Goal: Obtain resource: Download file/media

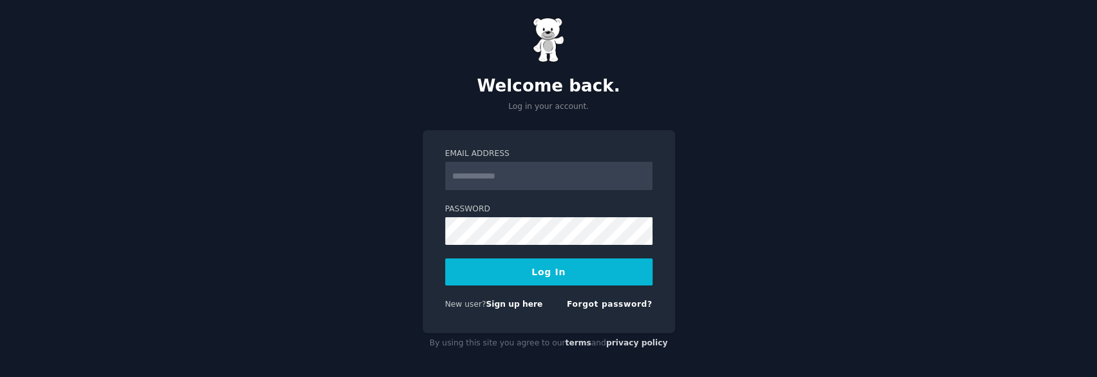
scroll to position [12, 0]
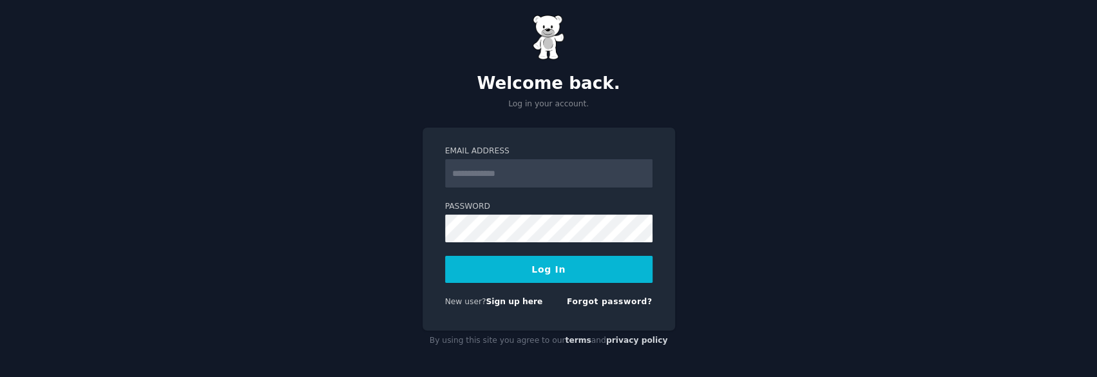
click at [513, 163] on input "Email Address" at bounding box center [548, 173] width 207 height 28
type input "**********"
click at [564, 242] on form "**********" at bounding box center [548, 229] width 207 height 167
click at [531, 272] on button "Log In" at bounding box center [548, 269] width 207 height 27
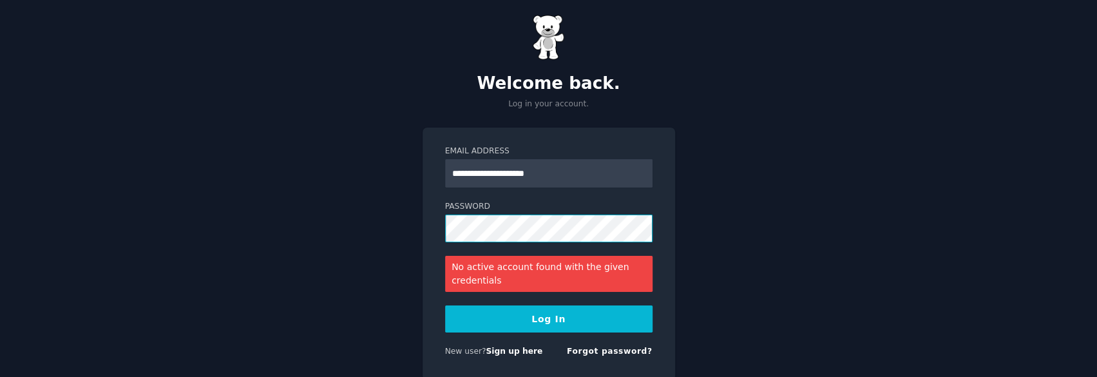
click at [385, 233] on div "**********" at bounding box center [548, 207] width 1097 height 439
click at [480, 315] on button "Log In" at bounding box center [548, 318] width 207 height 27
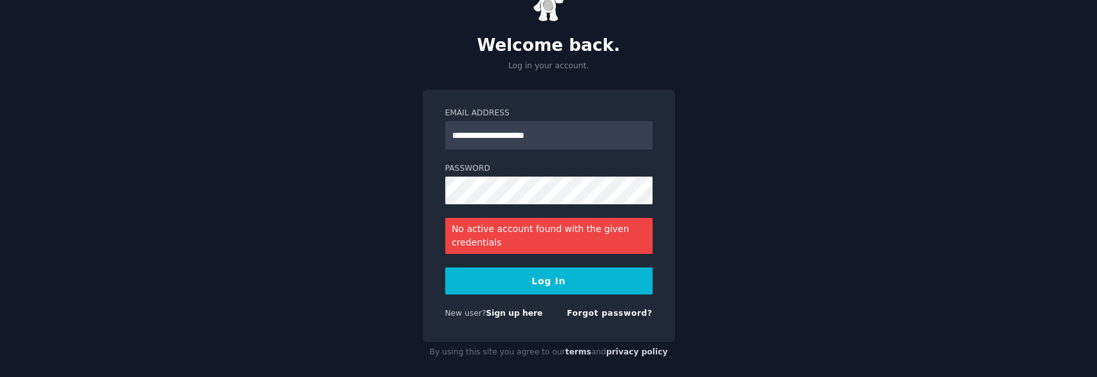
scroll to position [62, 0]
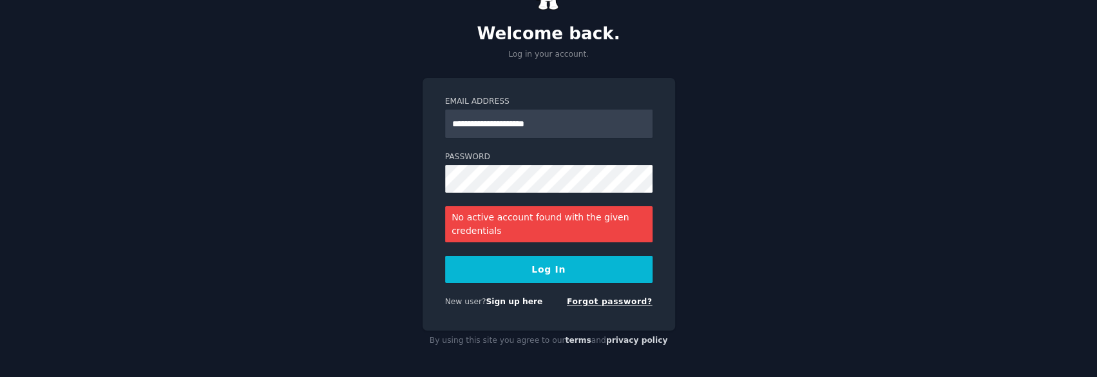
click at [618, 303] on link "Forgot password?" at bounding box center [610, 301] width 86 height 9
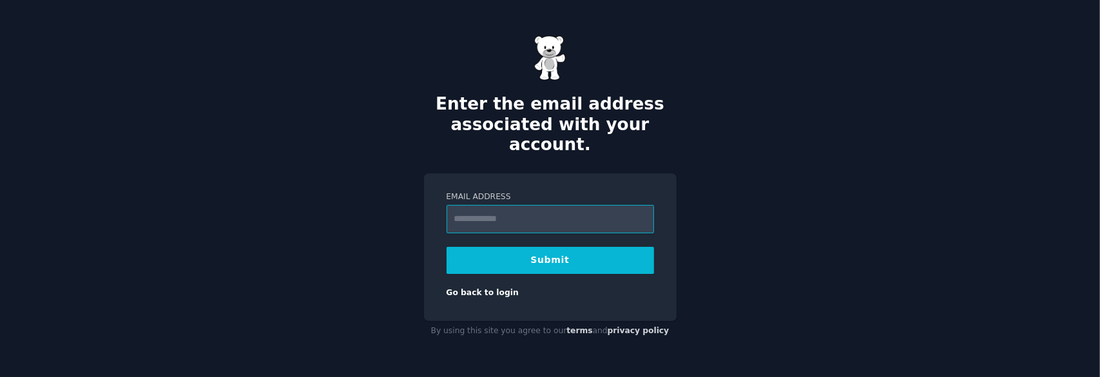
click at [524, 208] on input "Email Address" at bounding box center [549, 219] width 207 height 28
type input "**********"
click at [577, 249] on button "Submit" at bounding box center [549, 260] width 207 height 27
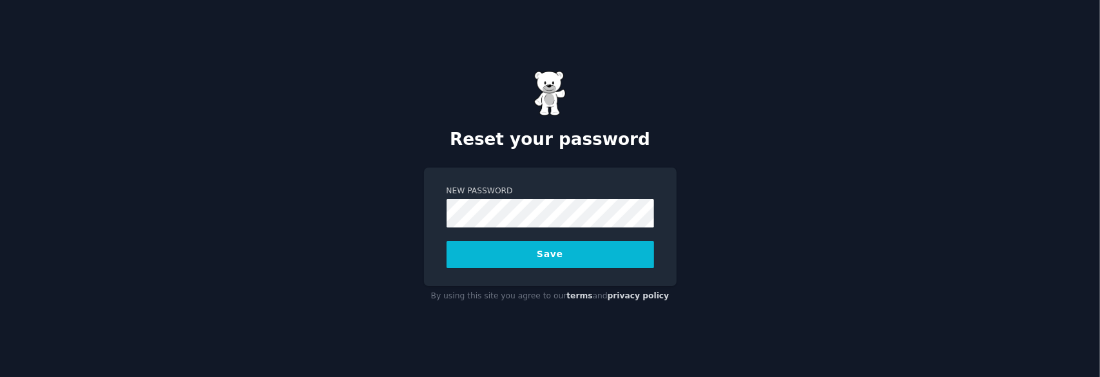
click at [446, 241] on button "Save" at bounding box center [549, 254] width 207 height 27
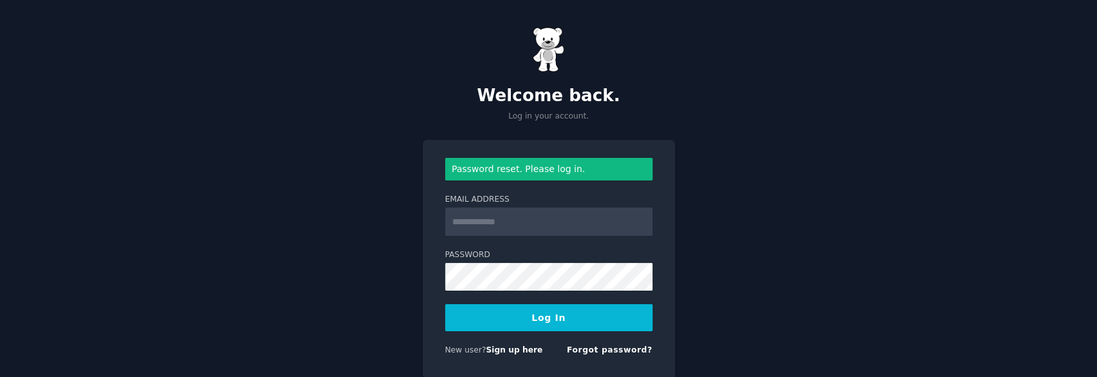
click at [501, 223] on input "Email Address" at bounding box center [548, 221] width 207 height 28
type input "**********"
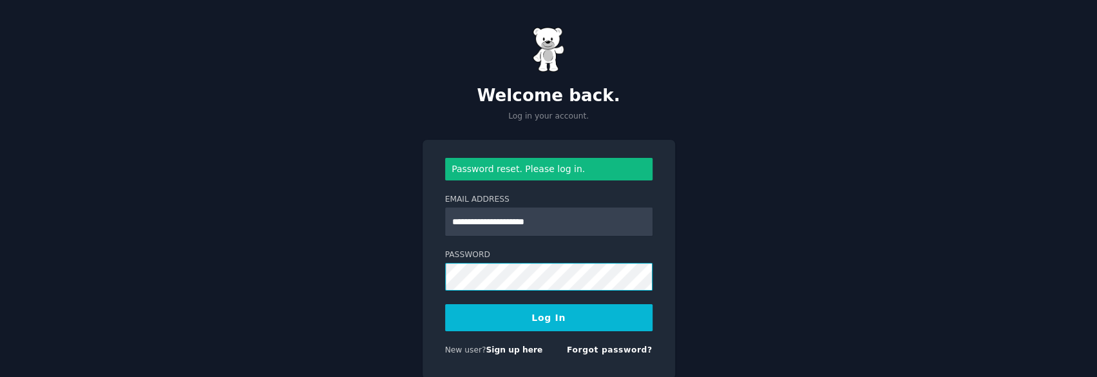
click at [445, 304] on button "Log In" at bounding box center [548, 317] width 207 height 27
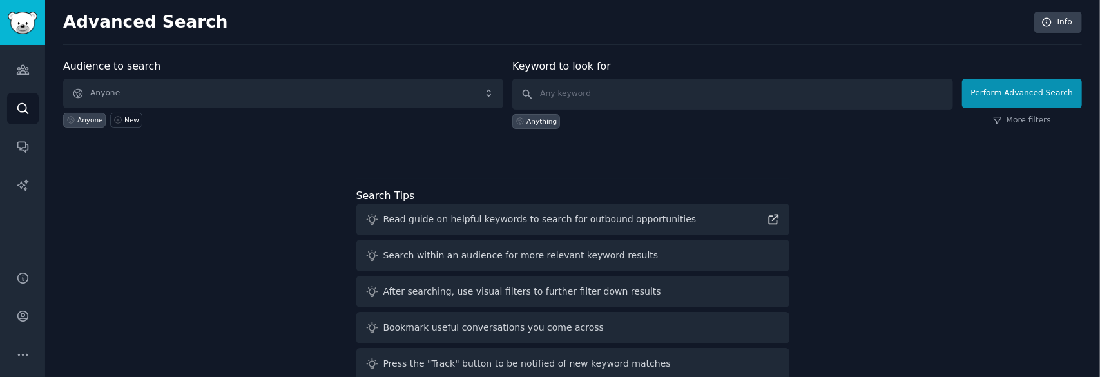
click at [626, 166] on div "Audience to search Anyone Anyone New Keyword to look for Anything Perform Advan…" at bounding box center [572, 240] width 1018 height 362
click at [24, 67] on icon "Sidebar" at bounding box center [23, 70] width 14 height 14
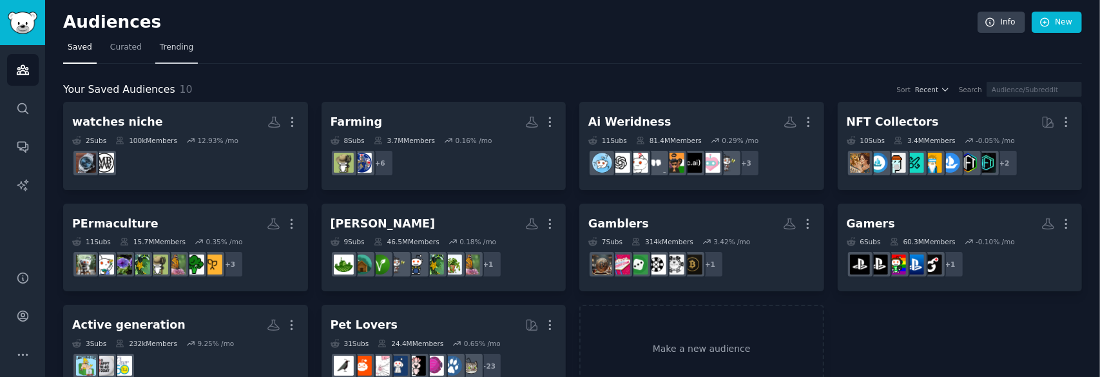
click at [184, 42] on span "Trending" at bounding box center [176, 48] width 33 height 12
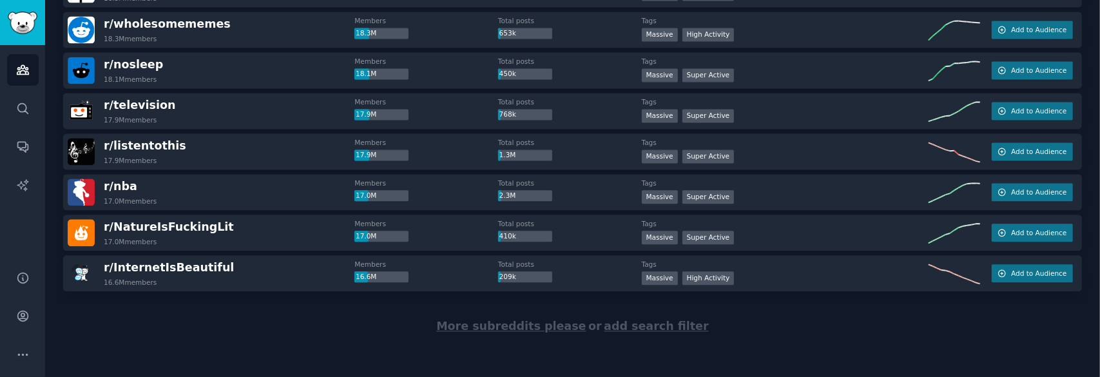
scroll to position [1873, 0]
click at [649, 319] on span "add search filter" at bounding box center [656, 325] width 104 height 13
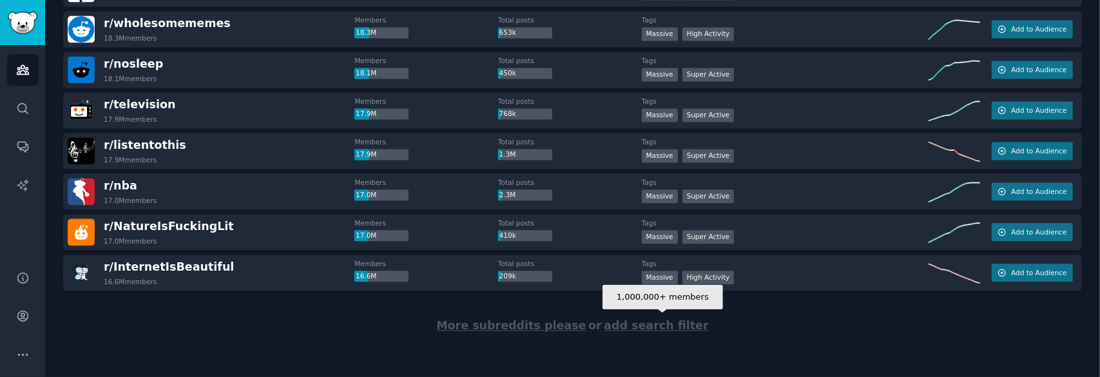
scroll to position [0, 0]
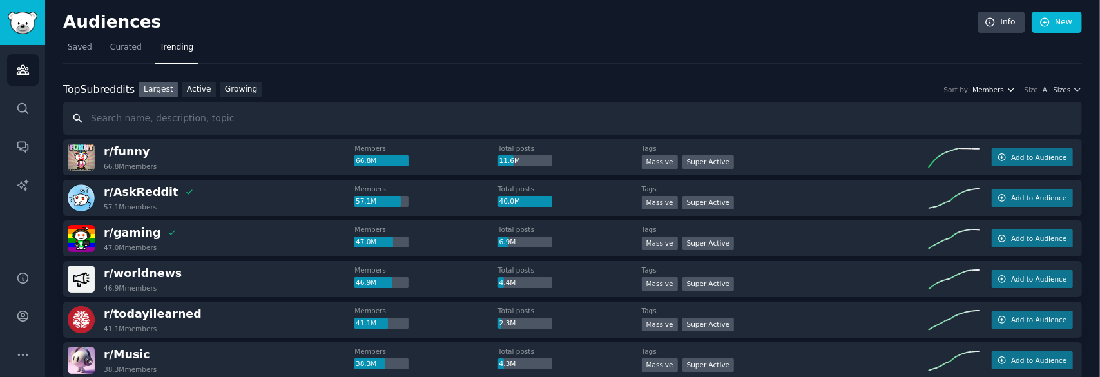
click at [1011, 86] on icon "button" at bounding box center [1010, 89] width 9 height 9
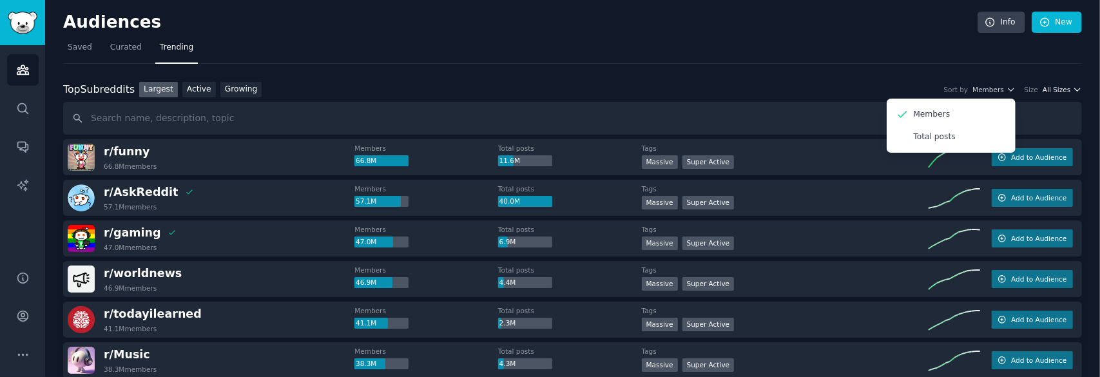
click at [1067, 91] on span "All Sizes" at bounding box center [1056, 89] width 28 height 9
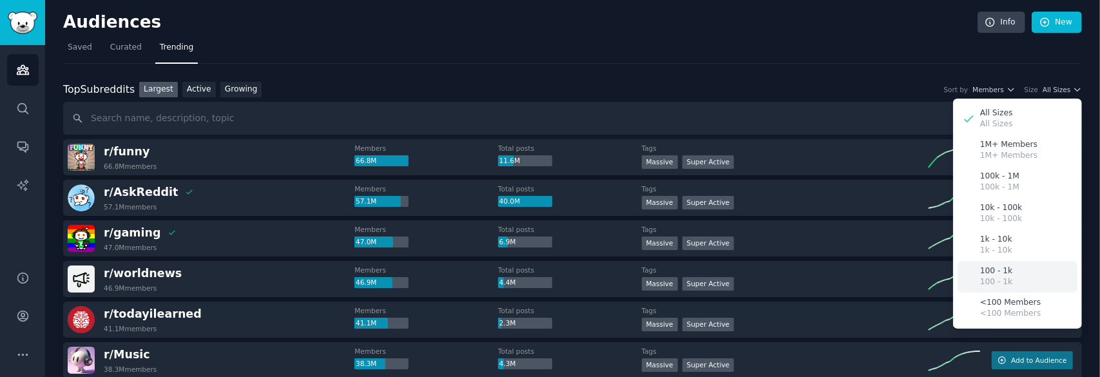
click at [1022, 274] on div "100 - 1k 100 - 1k" at bounding box center [1017, 277] width 120 height 32
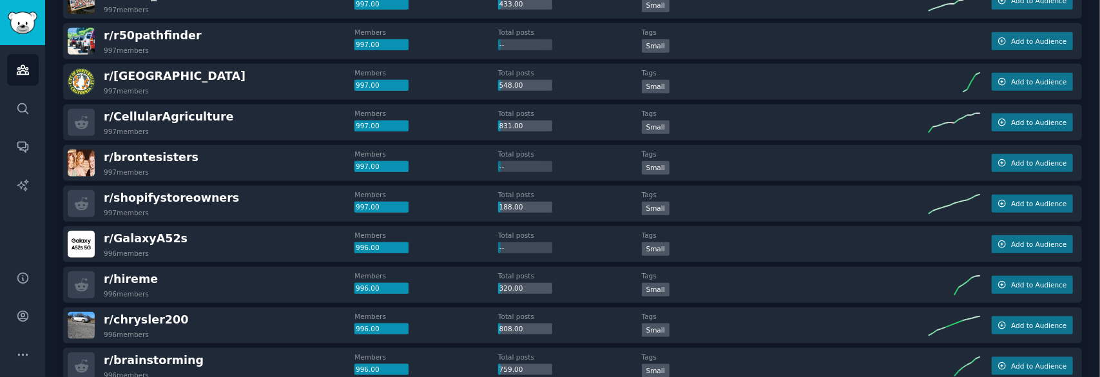
scroll to position [907, 0]
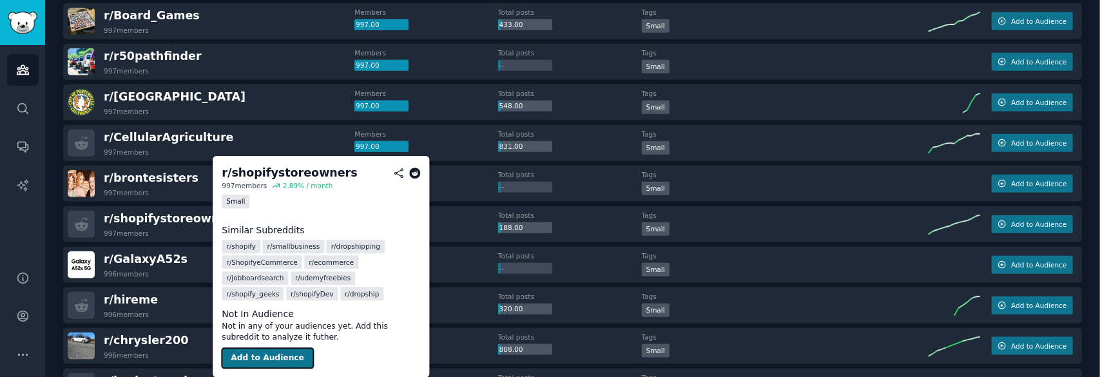
click at [280, 354] on button "Add to Audience" at bounding box center [267, 358] width 91 height 21
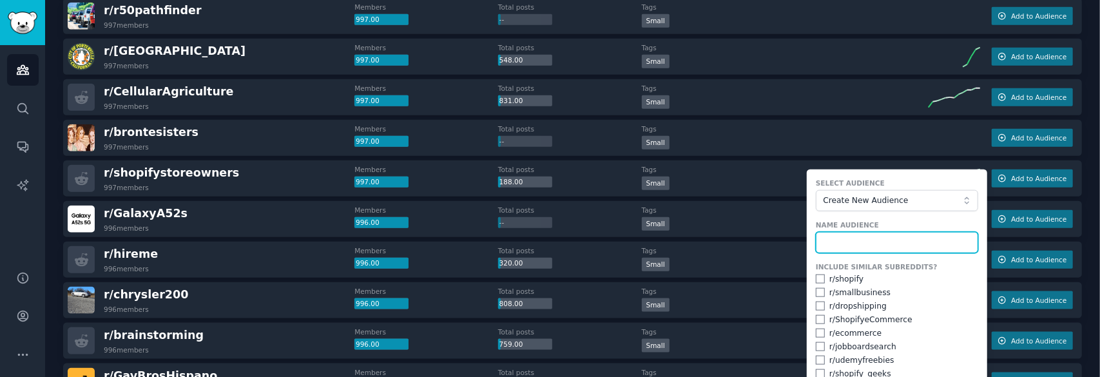
scroll to position [1036, 0]
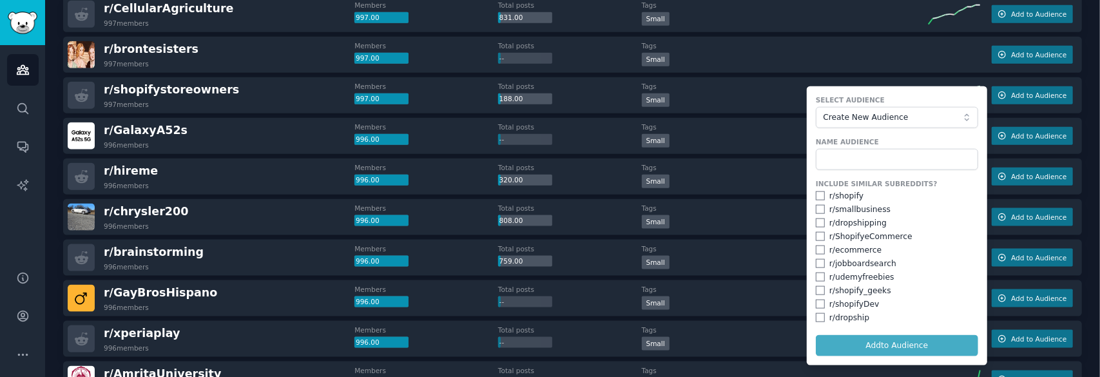
click at [277, 90] on div "r/ shopifystoreowners 997 members" at bounding box center [211, 95] width 287 height 27
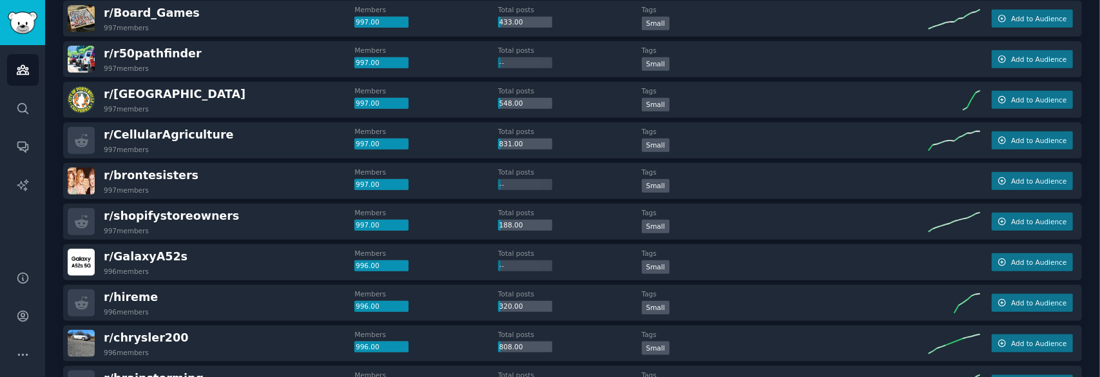
scroll to position [907, 0]
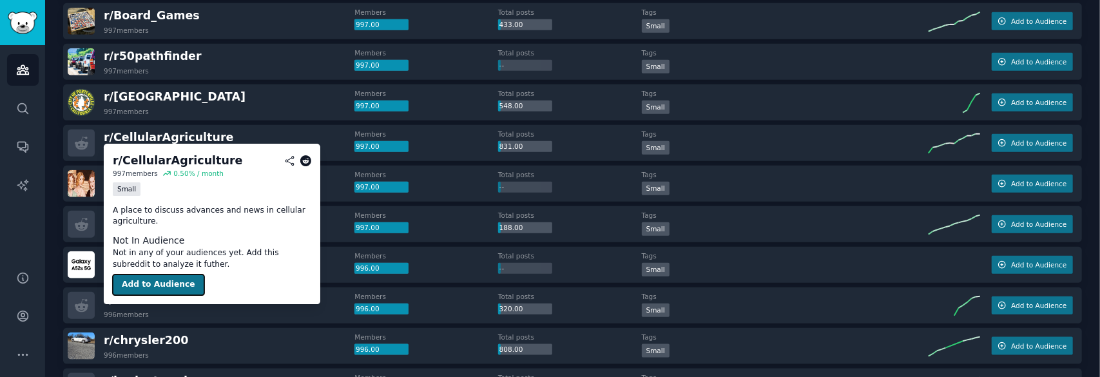
click at [160, 281] on button "Add to Audience" at bounding box center [158, 284] width 91 height 21
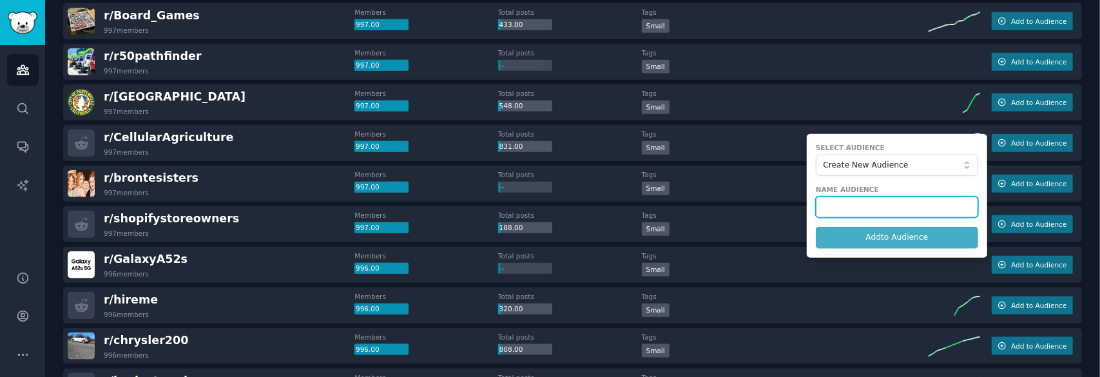
click at [911, 204] on input "text" at bounding box center [896, 207] width 162 height 22
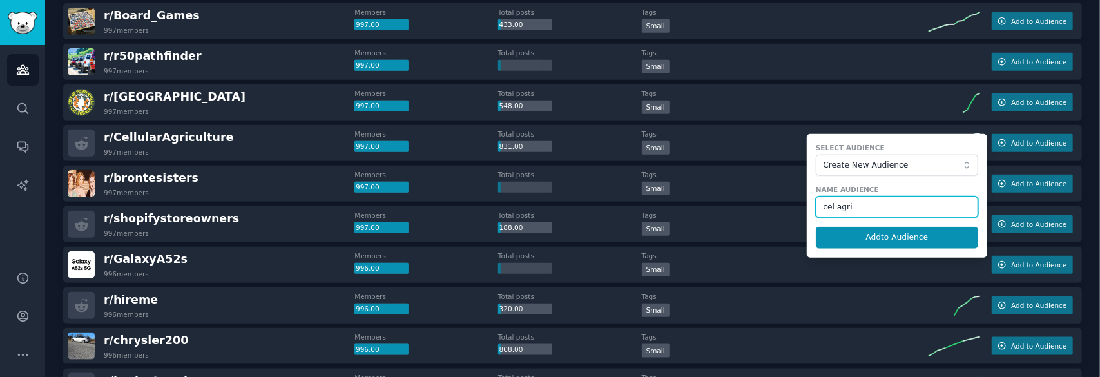
type input "cel agri"
click at [815, 227] on button "Add to Audience" at bounding box center [896, 238] width 162 height 22
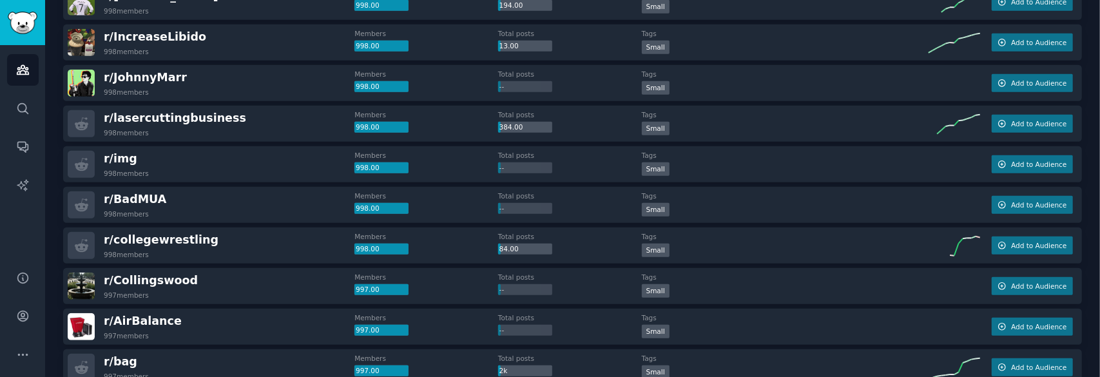
scroll to position [456, 0]
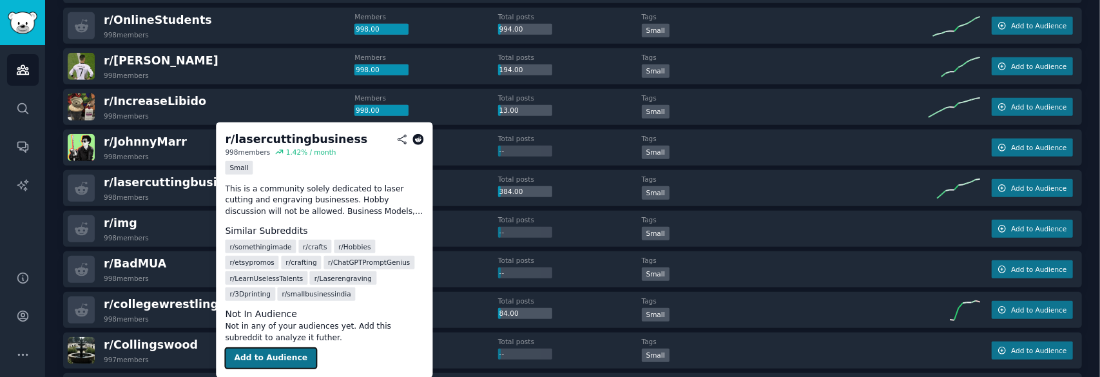
click at [277, 353] on button "Add to Audience" at bounding box center [270, 358] width 91 height 21
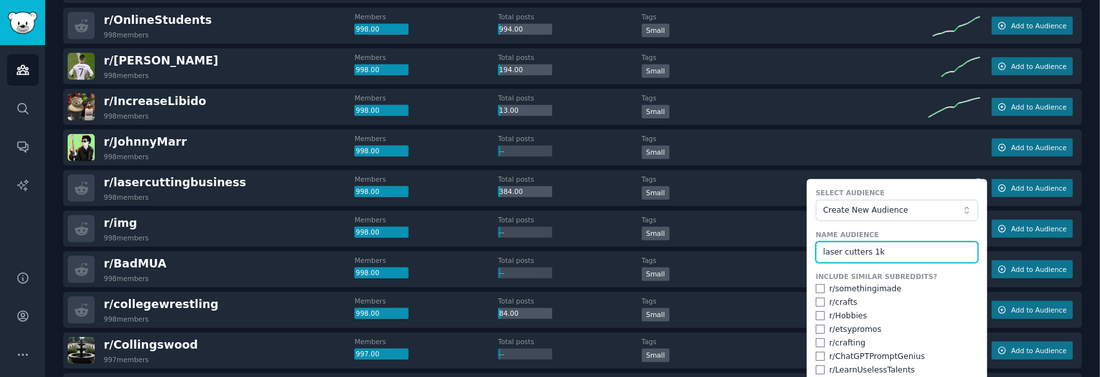
type input "laser cutters 1k"
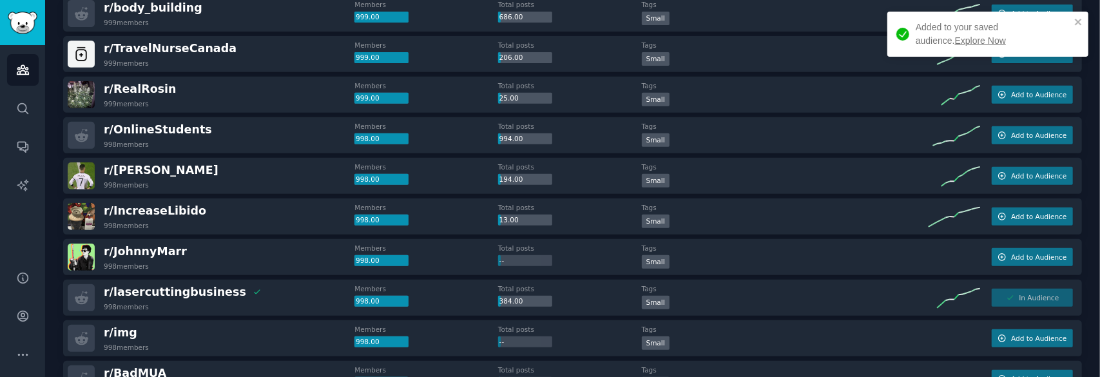
scroll to position [327, 0]
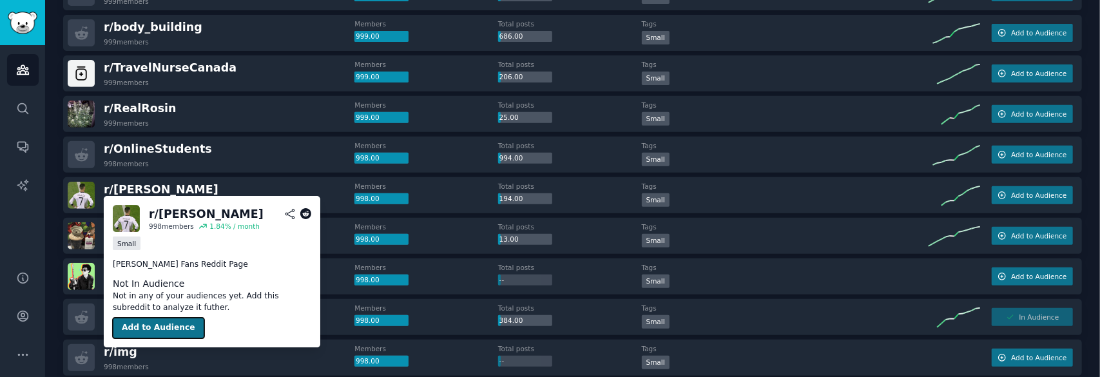
click at [151, 330] on button "Add to Audience" at bounding box center [158, 328] width 91 height 21
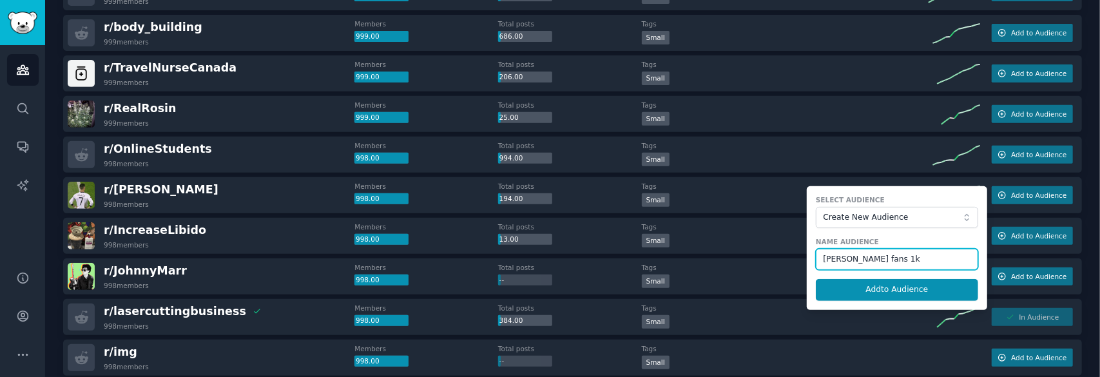
type input "[PERSON_NAME] fans 1k"
click at [815, 279] on button "Add to Audience" at bounding box center [896, 290] width 162 height 22
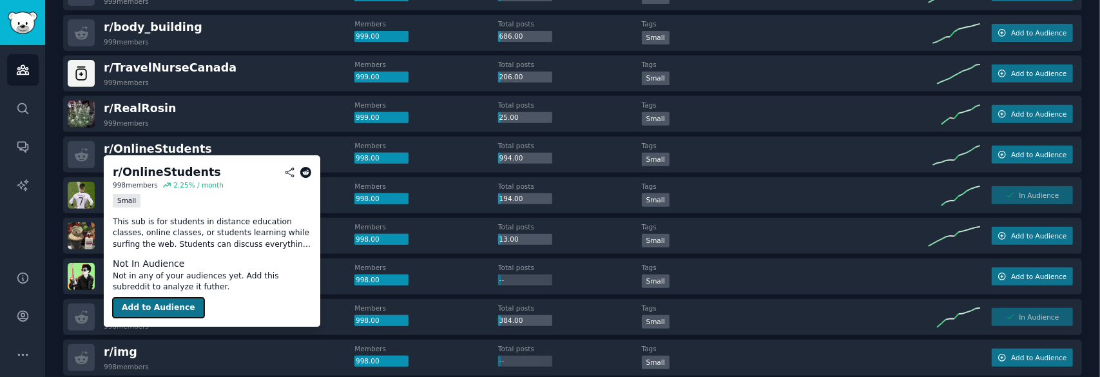
click at [164, 309] on button "Add to Audience" at bounding box center [158, 308] width 91 height 21
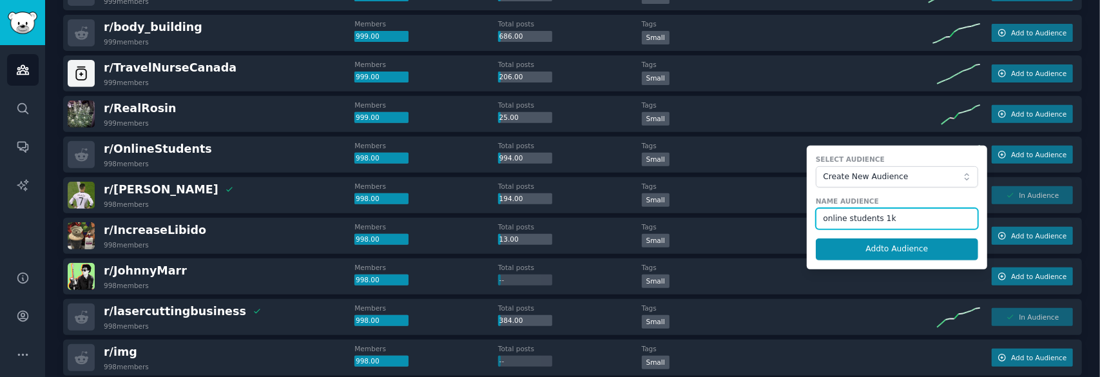
type input "online students 1k"
click at [815, 238] on button "Add to Audience" at bounding box center [896, 249] width 162 height 22
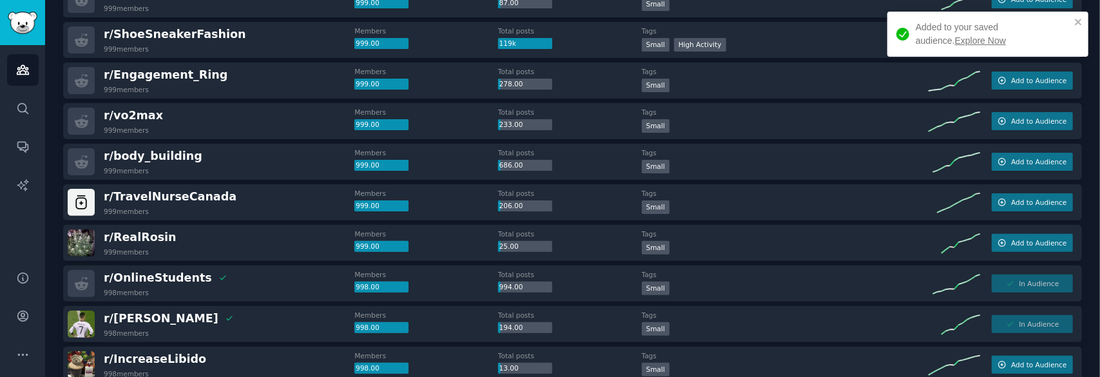
scroll to position [134, 0]
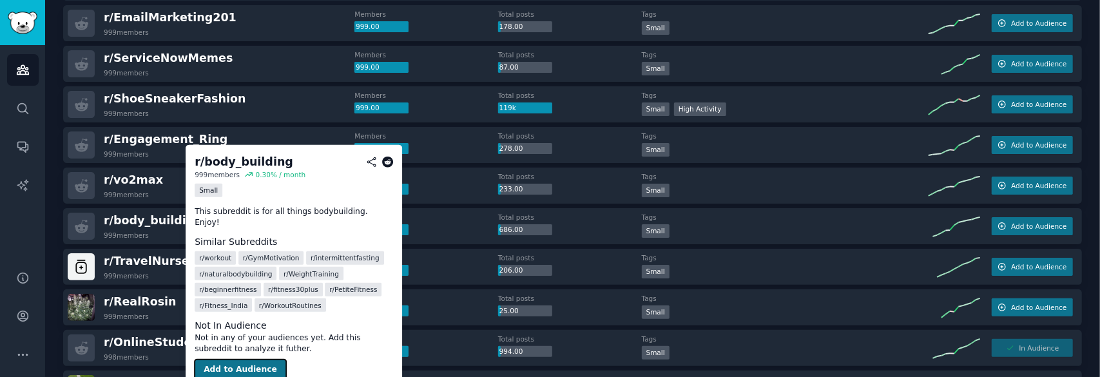
click at [265, 359] on button "Add to Audience" at bounding box center [240, 369] width 91 height 21
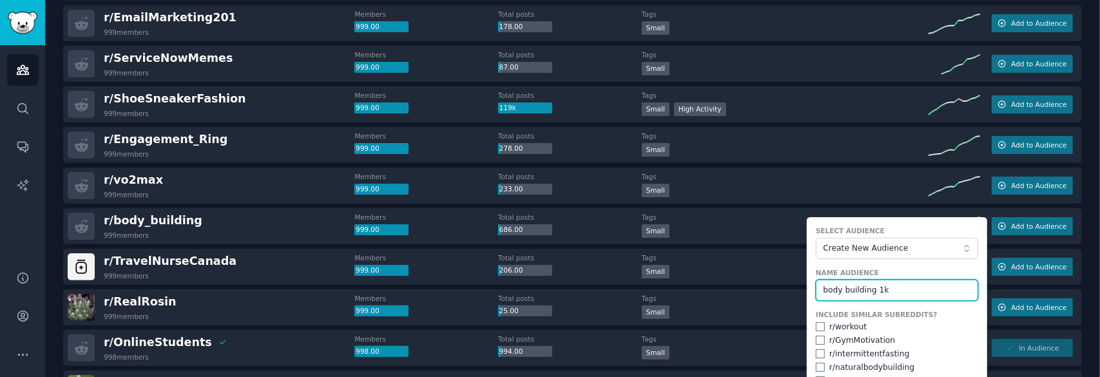
type input "body building 1k"
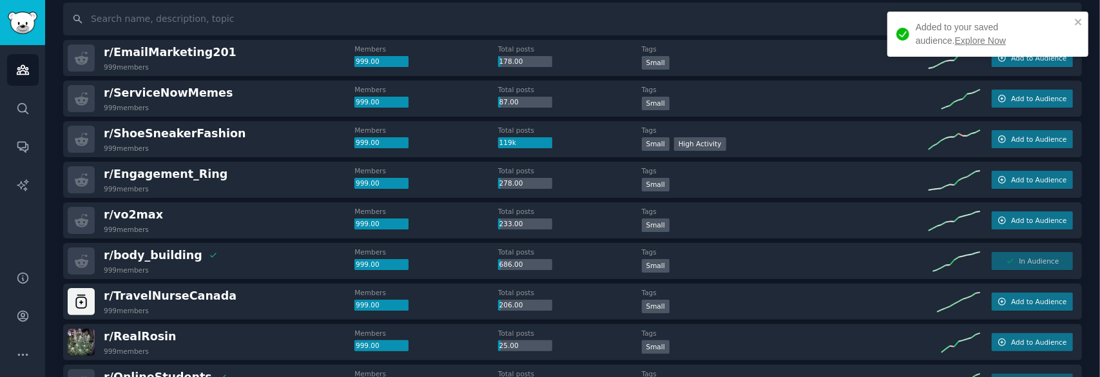
scroll to position [70, 0]
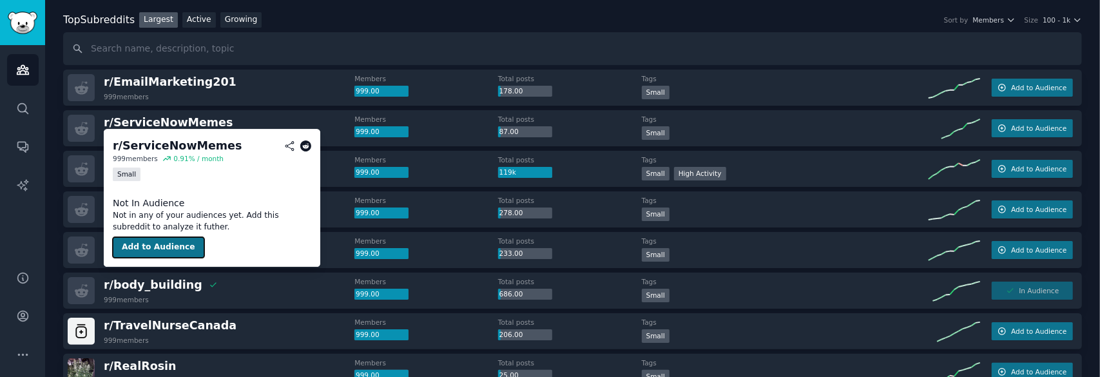
click at [173, 247] on button "Add to Audience" at bounding box center [158, 247] width 91 height 21
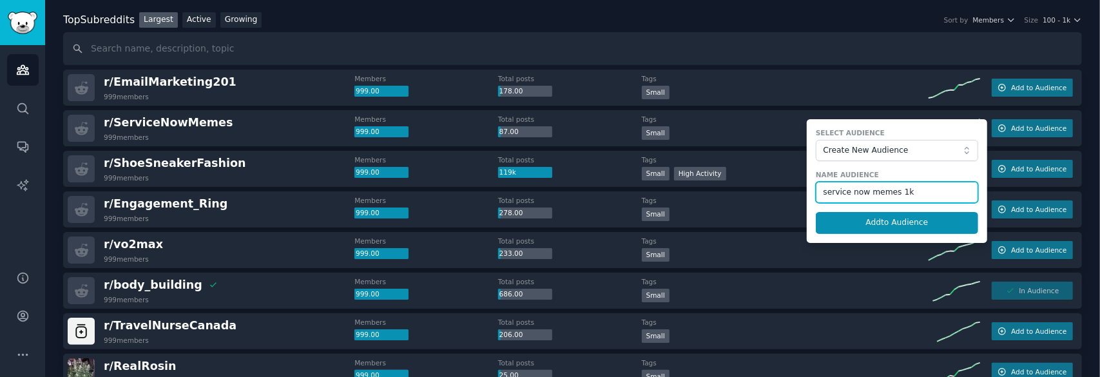
type input "service now memes 1k"
click at [815, 212] on button "Add to Audience" at bounding box center [896, 223] width 162 height 22
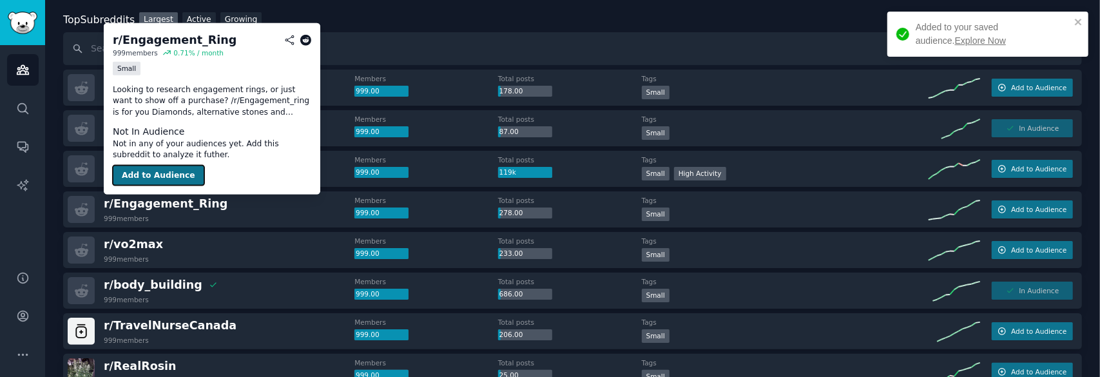
click at [169, 175] on button "Add to Audience" at bounding box center [158, 175] width 91 height 21
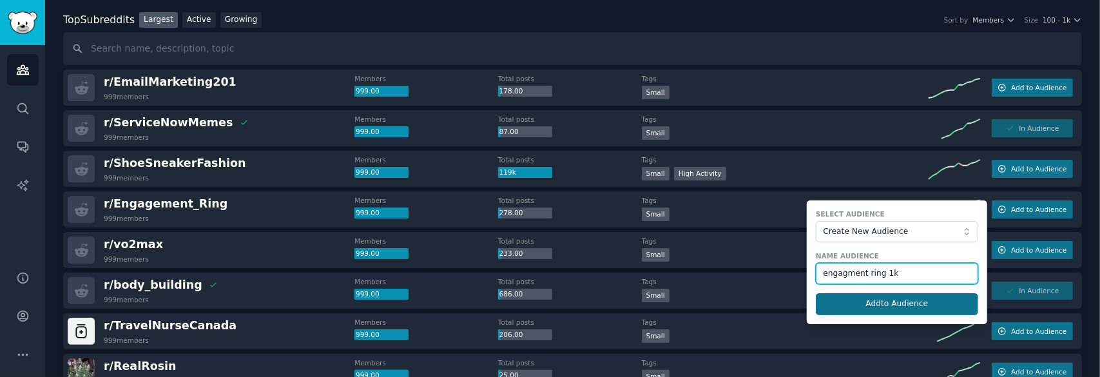
type input "engagment ring 1k"
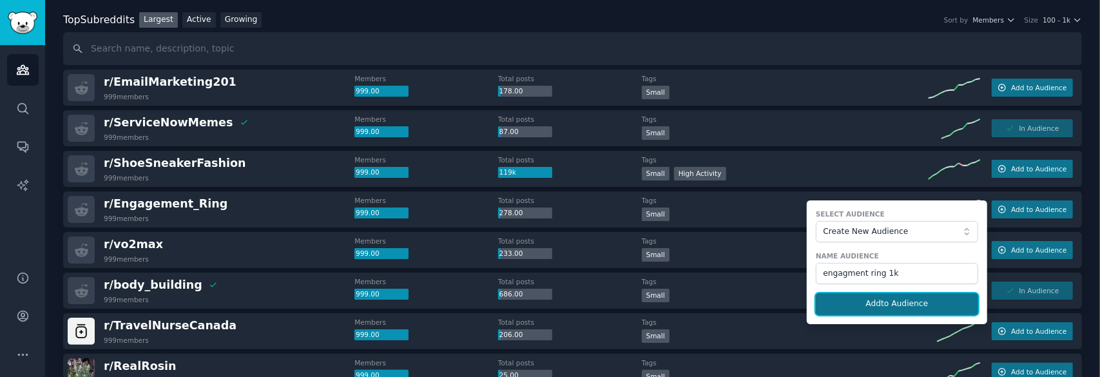
click at [944, 302] on button "Add to Audience" at bounding box center [896, 304] width 162 height 22
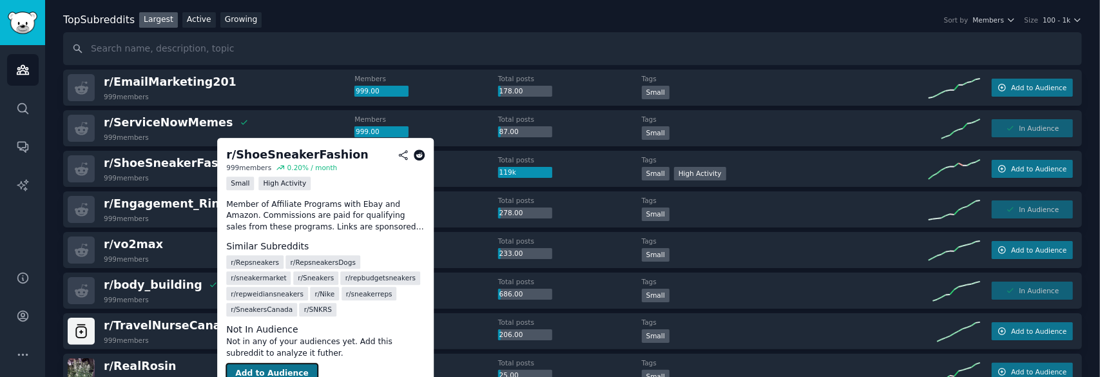
click at [300, 363] on button "Add to Audience" at bounding box center [271, 373] width 91 height 21
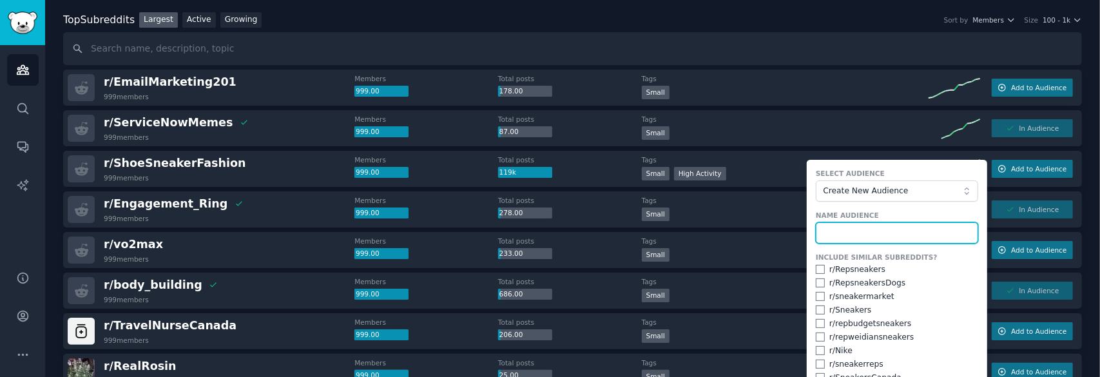
click at [839, 225] on input "text" at bounding box center [896, 233] width 162 height 22
type input "shoe sneaker fashion 1k"
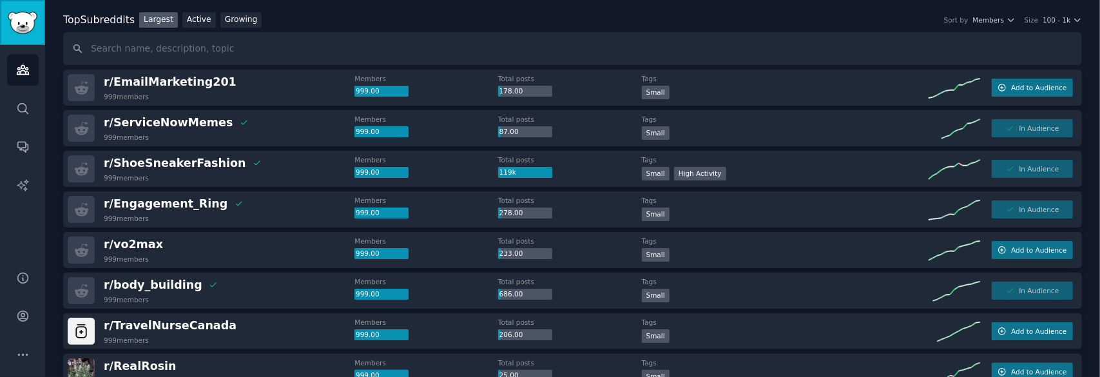
click at [22, 19] on img "Sidebar" at bounding box center [23, 23] width 30 height 23
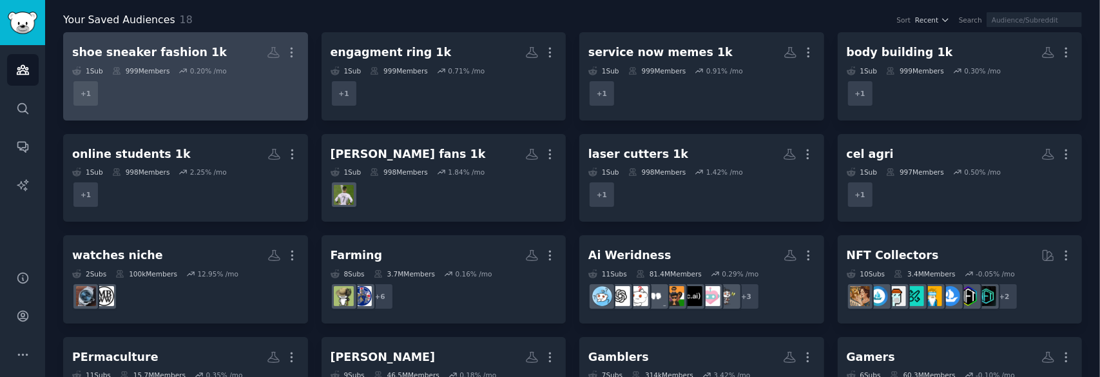
click at [233, 77] on dd "+ 1" at bounding box center [185, 93] width 227 height 36
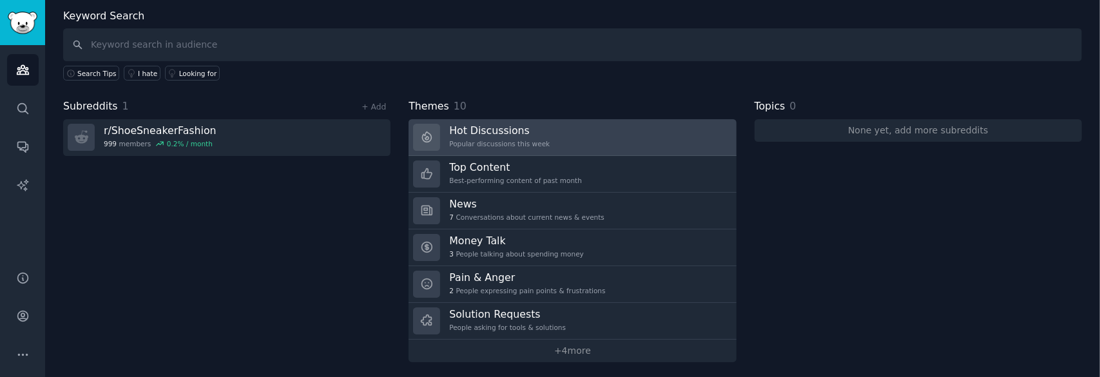
click at [618, 126] on link "Hot Discussions Popular discussions this week" at bounding box center [571, 137] width 327 height 37
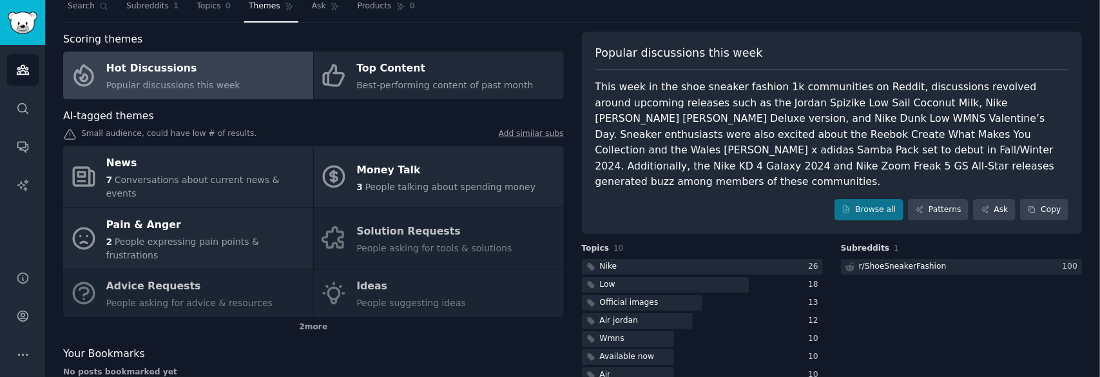
scroll to position [64, 0]
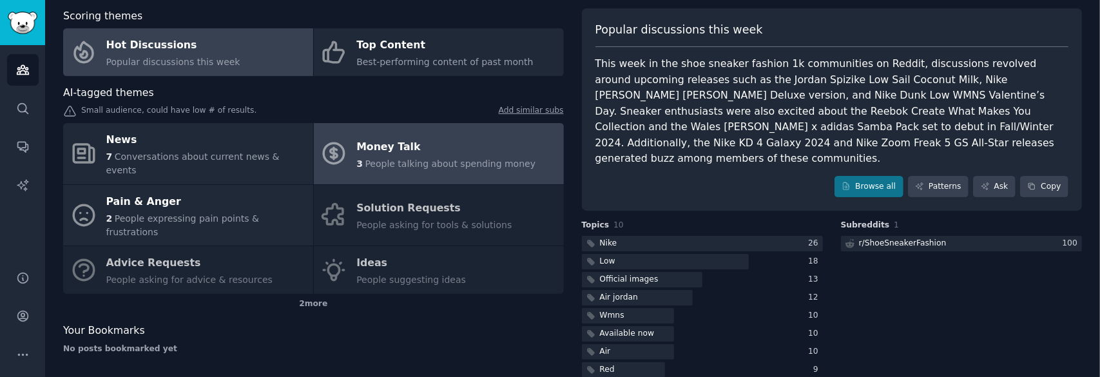
click at [390, 142] on div "Money Talk" at bounding box center [445, 147] width 179 height 21
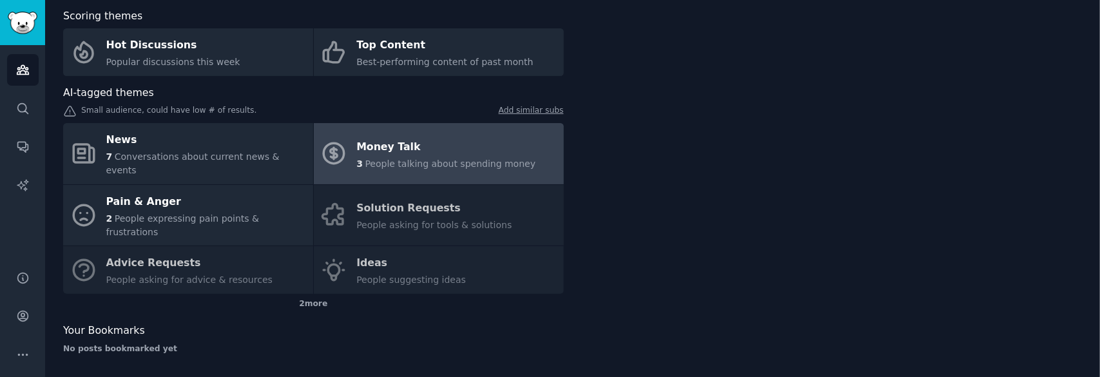
scroll to position [41, 0]
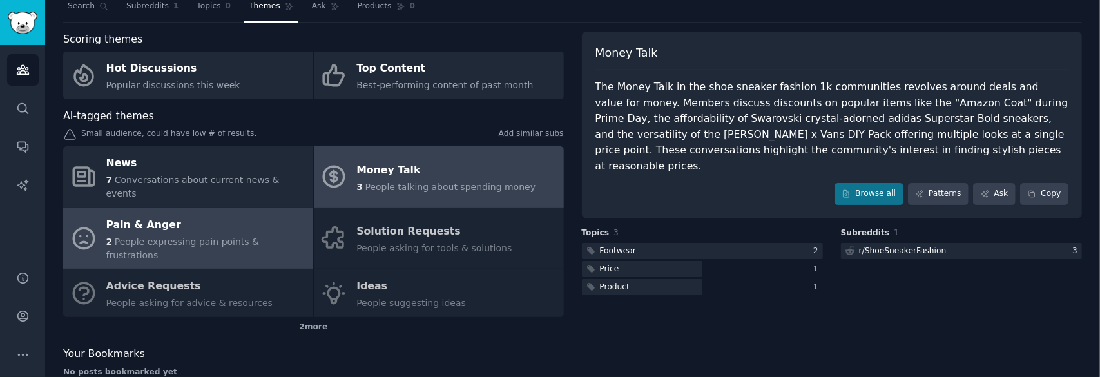
click at [249, 236] on span "People expressing pain points & frustrations" at bounding box center [182, 248] width 153 height 24
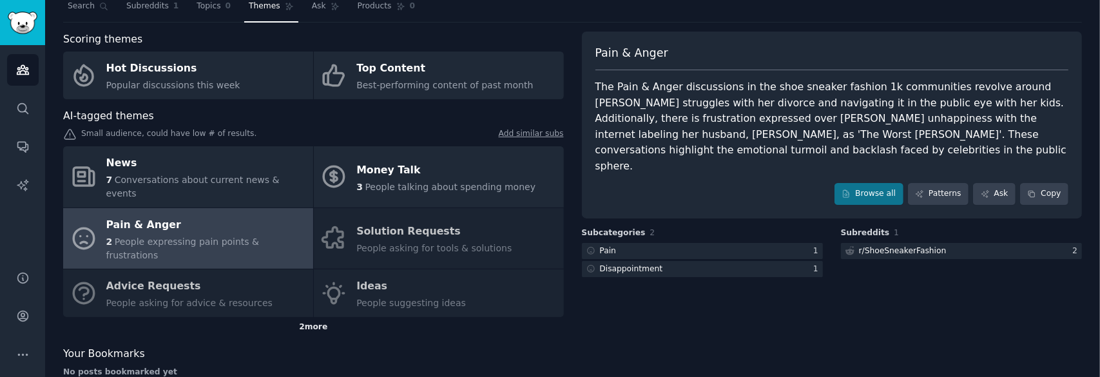
click at [312, 317] on div "2 more" at bounding box center [313, 327] width 501 height 21
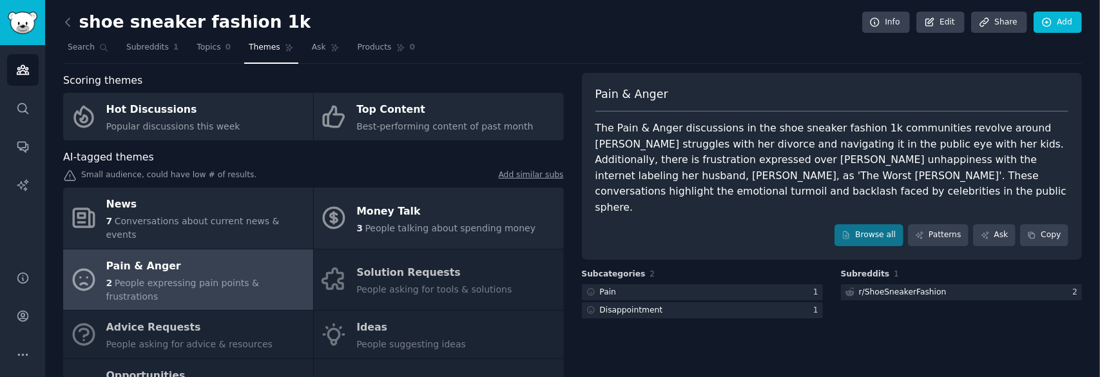
click at [88, 24] on h2 "shoe sneaker fashion 1k" at bounding box center [186, 22] width 247 height 21
click at [66, 22] on icon at bounding box center [68, 22] width 4 height 8
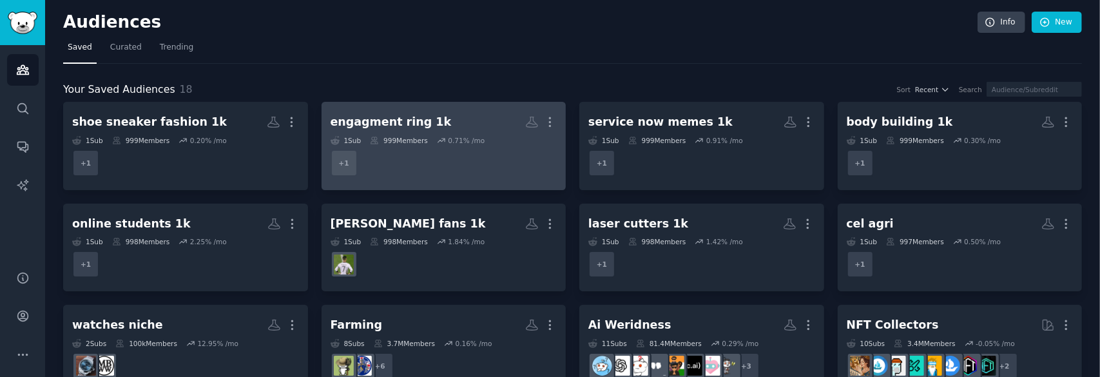
click at [495, 158] on dd "r/Engagement_Ring + 1" at bounding box center [443, 163] width 227 height 36
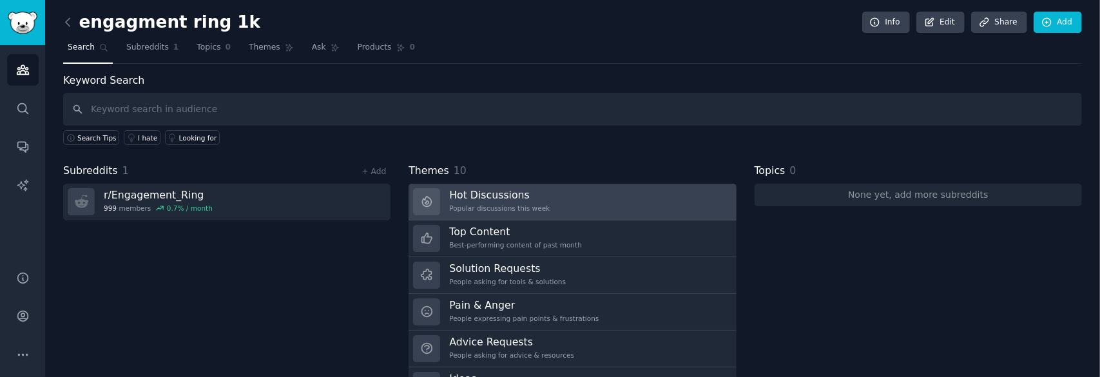
click at [546, 191] on link "Hot Discussions Popular discussions this week" at bounding box center [571, 202] width 327 height 37
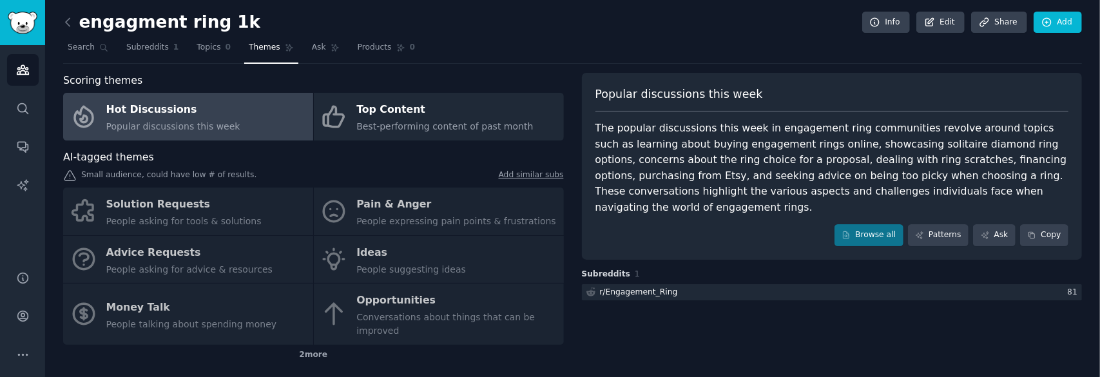
scroll to position [41, 0]
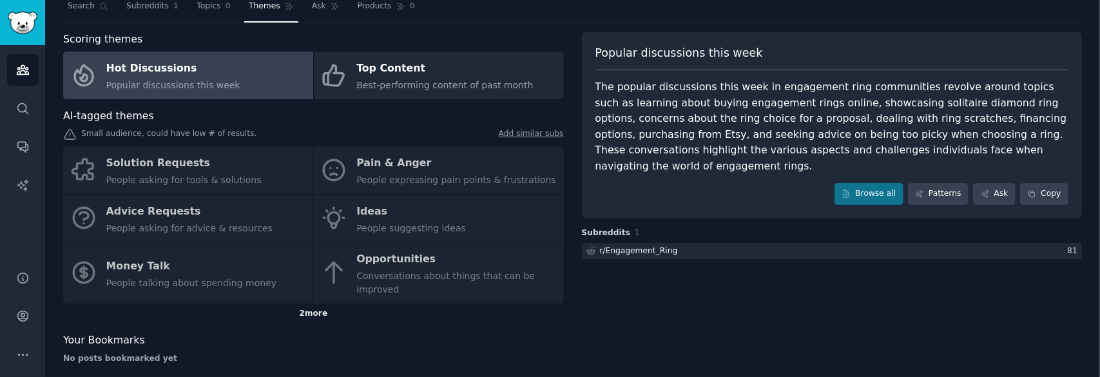
click at [321, 303] on div "2 more" at bounding box center [313, 313] width 501 height 21
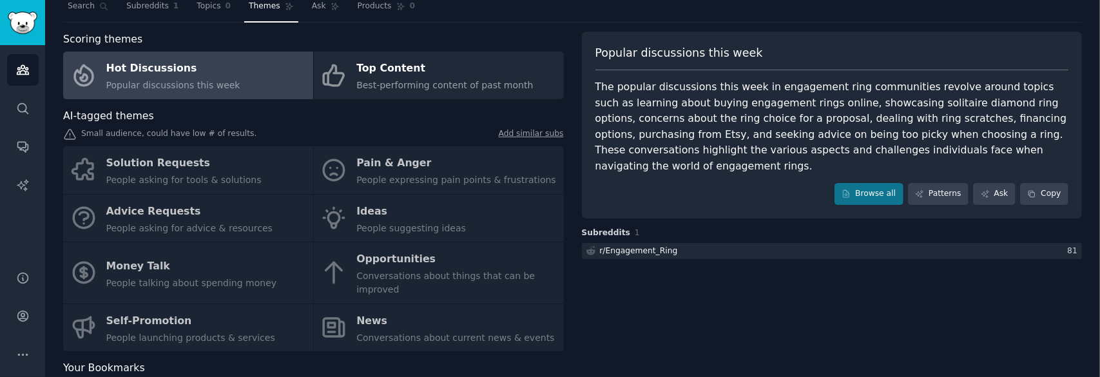
scroll to position [0, 0]
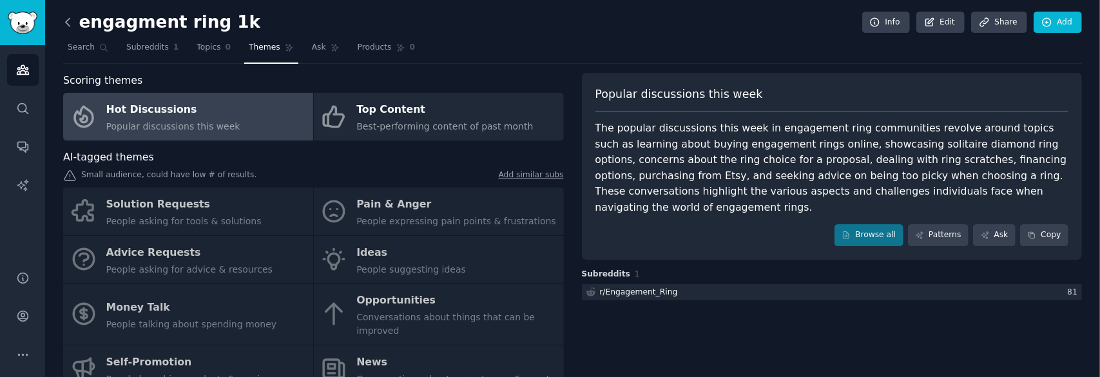
click at [74, 19] on icon at bounding box center [68, 22] width 14 height 14
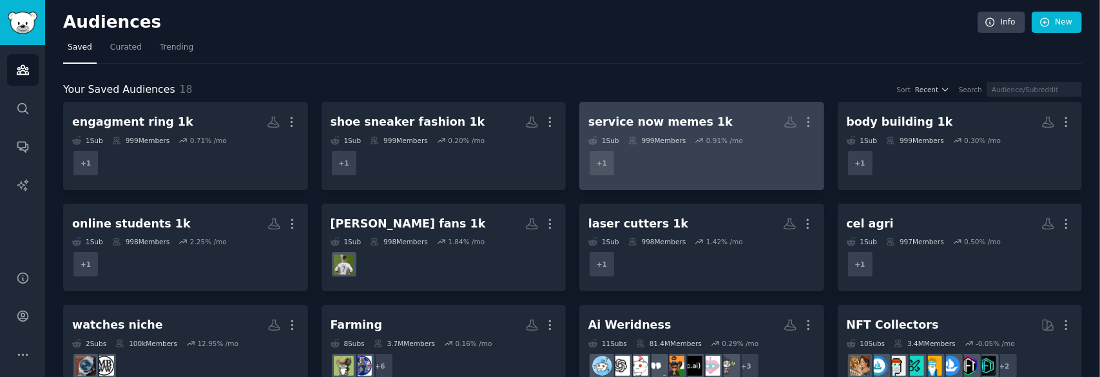
click at [739, 111] on h2 "service now memes 1k More" at bounding box center [701, 122] width 227 height 23
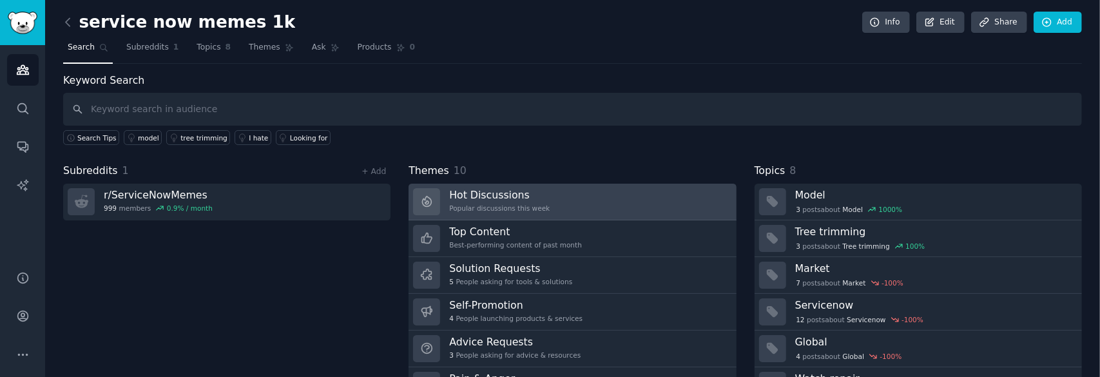
click at [592, 187] on link "Hot Discussions Popular discussions this week" at bounding box center [571, 202] width 327 height 37
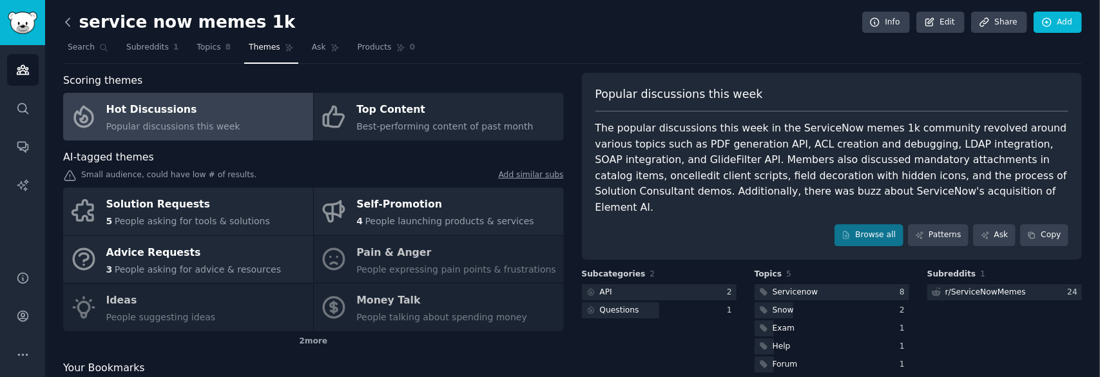
click at [72, 24] on icon at bounding box center [68, 22] width 14 height 14
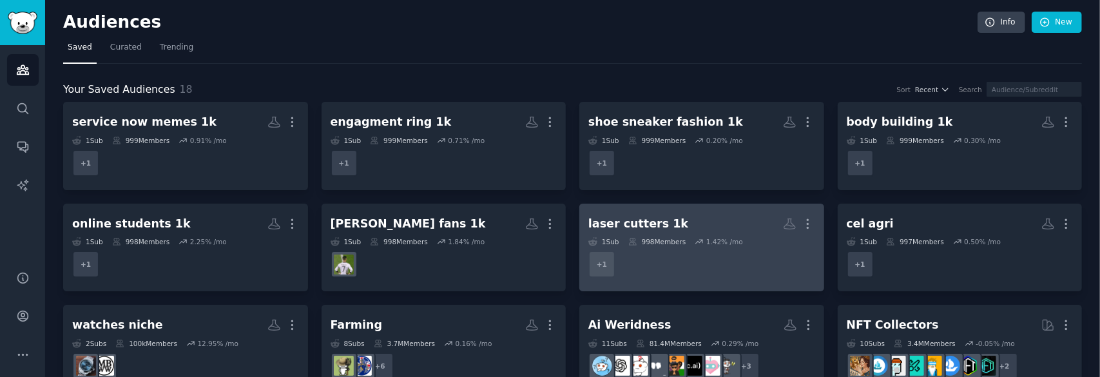
click at [725, 210] on link "laser cutters 1k More 1 Sub 998 Members 1.42 % /mo + 1" at bounding box center [701, 248] width 245 height 88
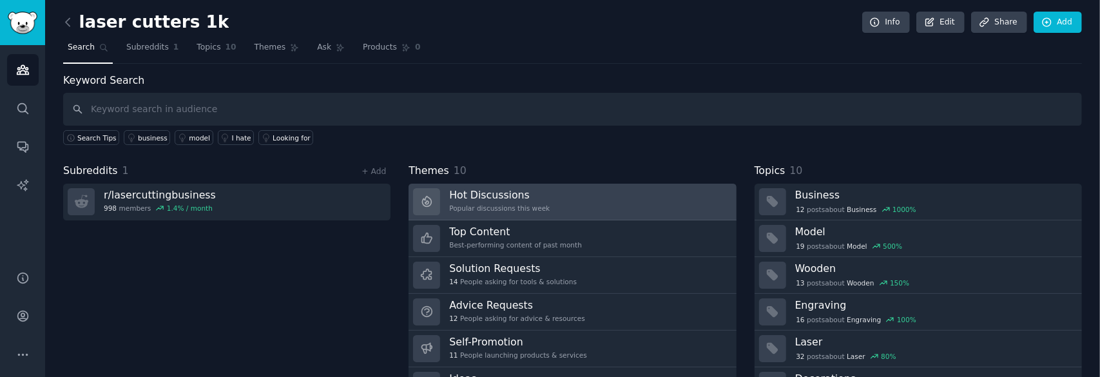
click at [552, 193] on link "Hot Discussions Popular discussions this week" at bounding box center [571, 202] width 327 height 37
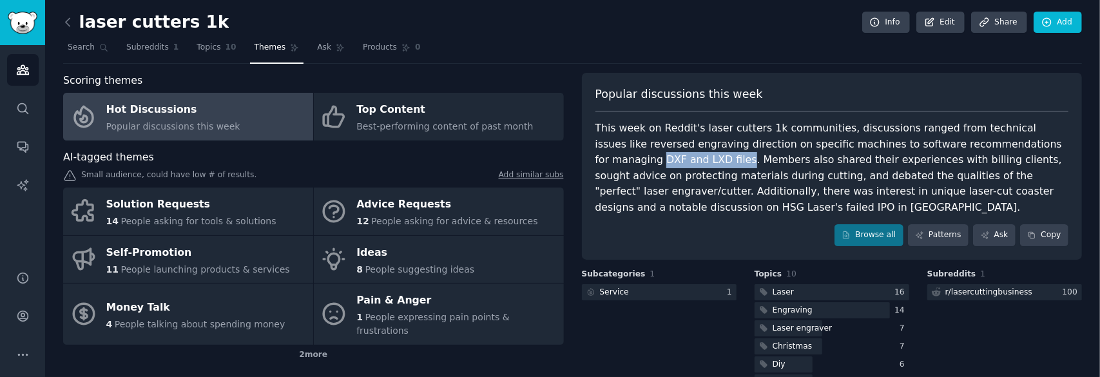
drag, startPoint x: 979, startPoint y: 142, endPoint x: 1055, endPoint y: 142, distance: 76.0
click at [1055, 142] on div "This week on Reddit's laser cutters 1k communities, discussions ranged from tec…" at bounding box center [831, 167] width 473 height 95
copy div "DXF and LXD files"
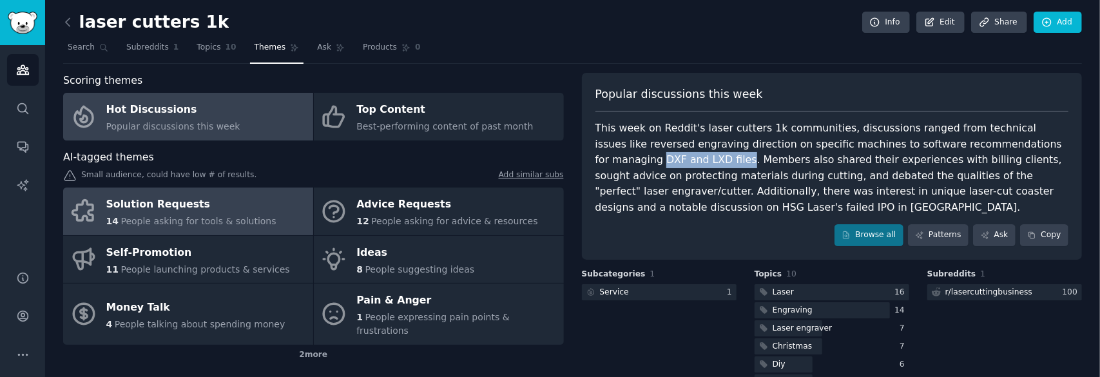
click at [219, 202] on div "Solution Requests" at bounding box center [191, 205] width 170 height 21
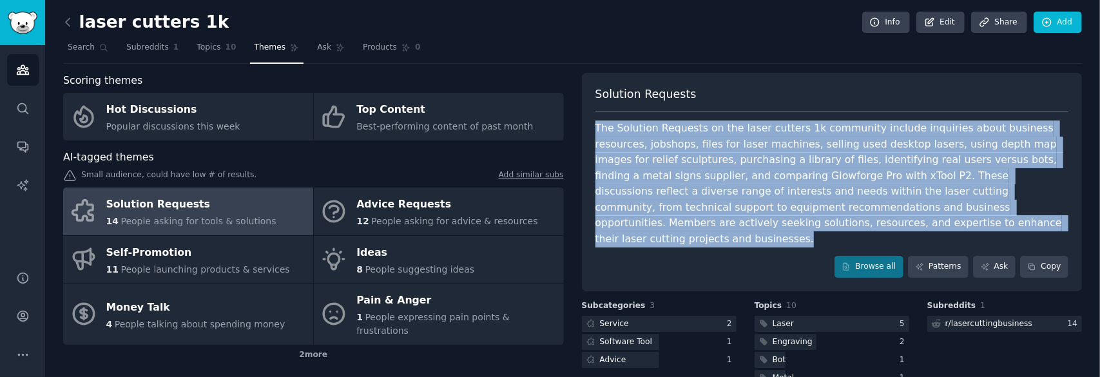
drag, startPoint x: 589, startPoint y: 123, endPoint x: 761, endPoint y: 225, distance: 200.4
click at [761, 225] on div "Solution Requests The Solution Requests on the laser cutters 1k community inclu…" at bounding box center [832, 182] width 501 height 218
copy div "The Solution Requests on the laser cutters 1k community include inquiries about…"
click at [933, 256] on link "Patterns" at bounding box center [938, 267] width 61 height 22
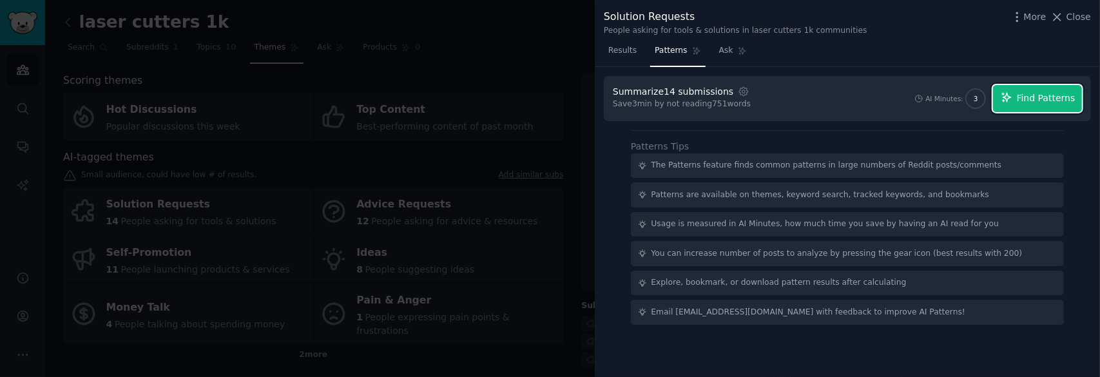
click at [1038, 97] on span "Find Patterns" at bounding box center [1045, 98] width 59 height 14
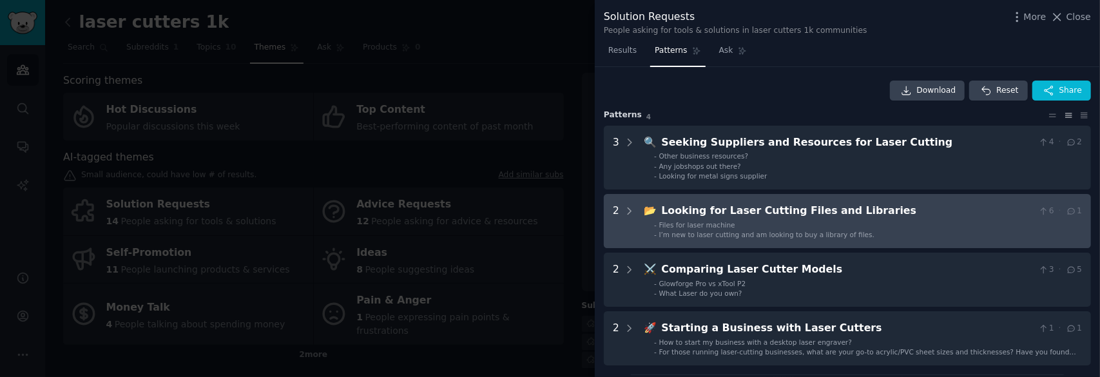
click at [785, 211] on div "Looking for Laser Cutting Files and Libraries" at bounding box center [848, 211] width 372 height 16
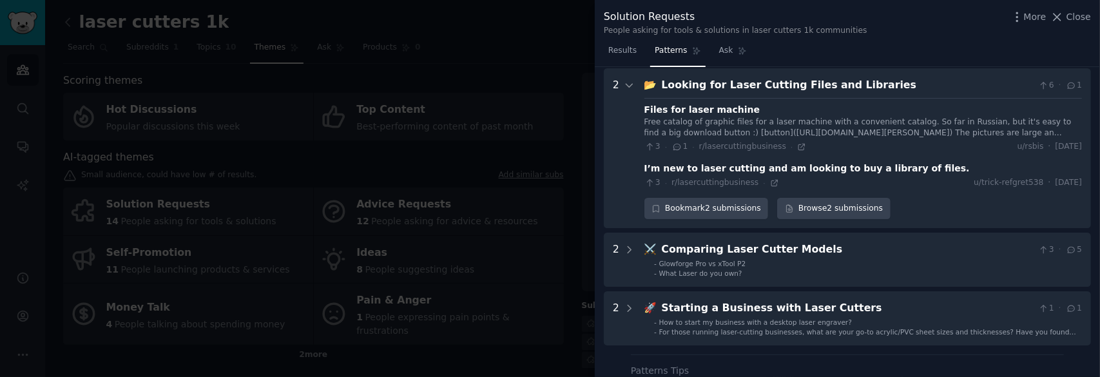
scroll to position [128, 0]
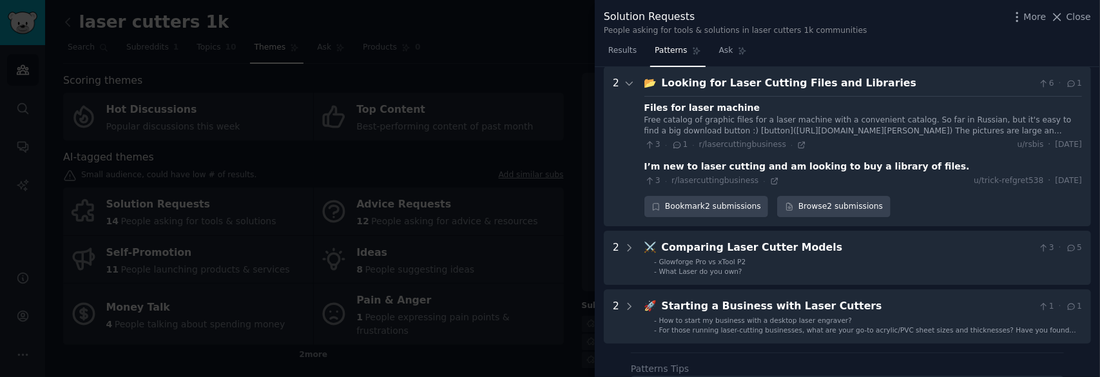
click at [739, 124] on div "Free catalog of graphic files for a laser machine with a convenient catalog. So…" at bounding box center [862, 126] width 437 height 23
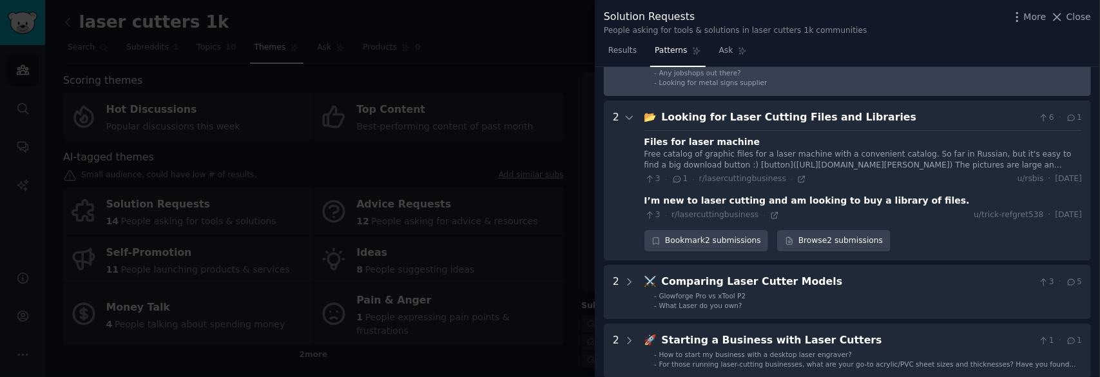
scroll to position [0, 0]
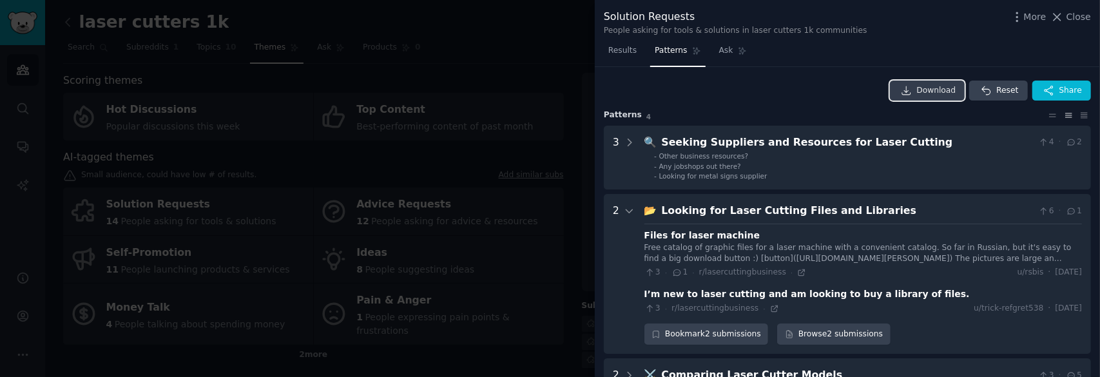
click at [947, 89] on span "Download" at bounding box center [936, 91] width 39 height 12
click at [533, 82] on div at bounding box center [550, 188] width 1100 height 377
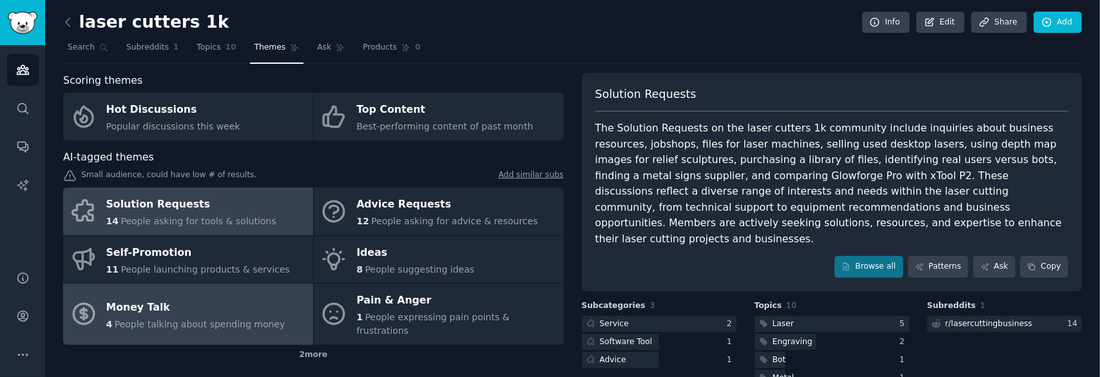
click at [213, 301] on div "Money Talk" at bounding box center [195, 307] width 179 height 21
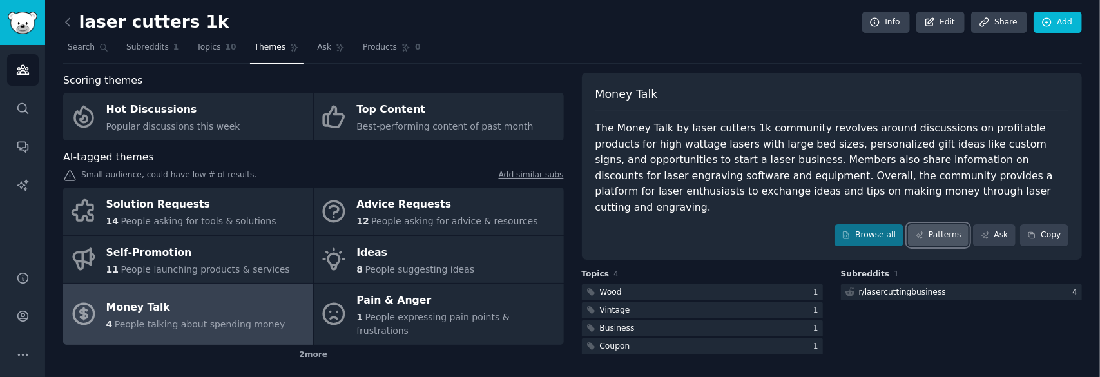
click at [946, 224] on link "Patterns" at bounding box center [938, 235] width 61 height 22
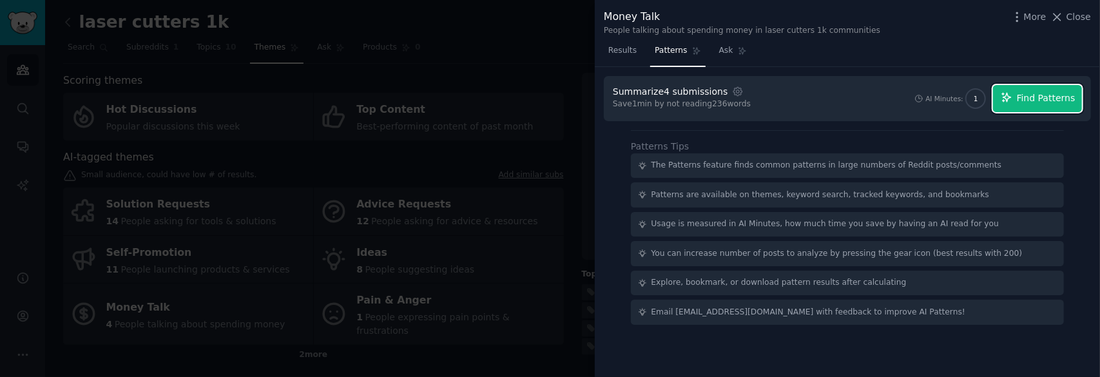
click at [1043, 101] on span "Find Patterns" at bounding box center [1045, 98] width 59 height 14
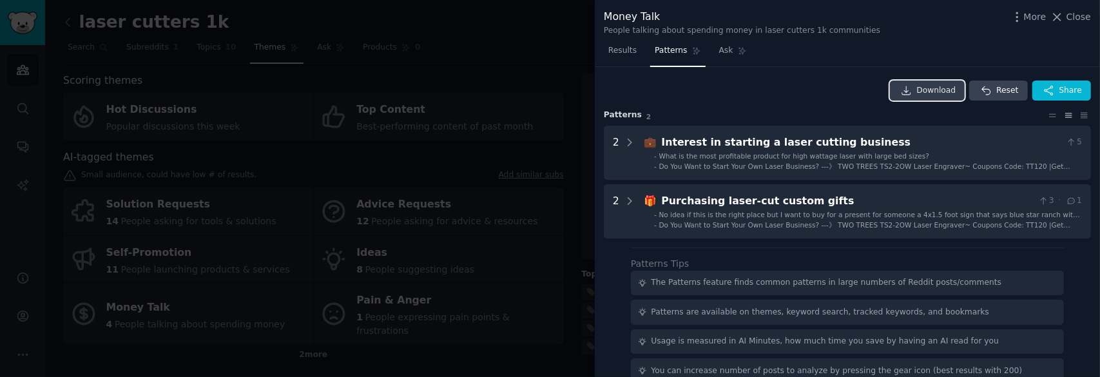
click at [944, 89] on span "Download" at bounding box center [936, 91] width 39 height 12
click at [390, 347] on div at bounding box center [550, 188] width 1100 height 377
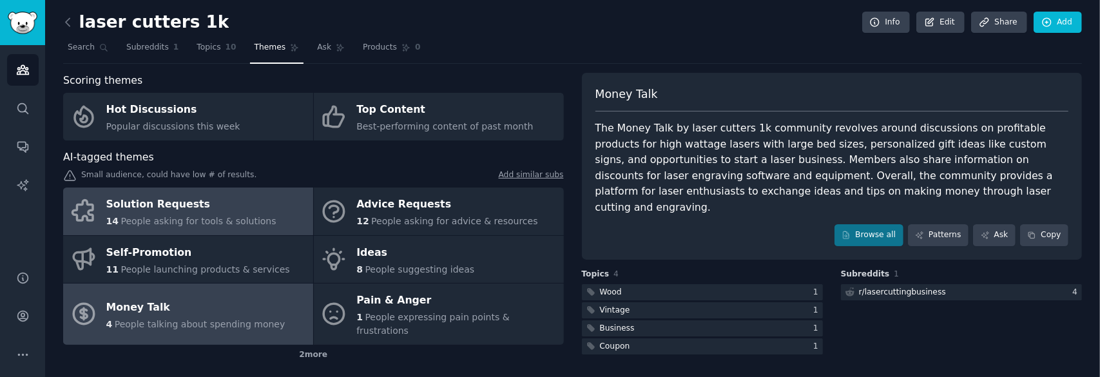
click at [250, 213] on div "Solution Requests" at bounding box center [191, 205] width 170 height 21
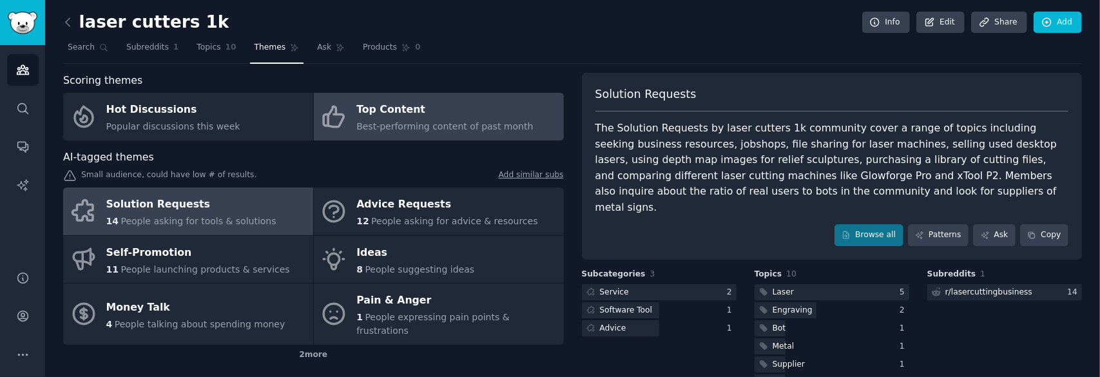
click at [408, 121] on span "Best-performing content of past month" at bounding box center [444, 126] width 176 height 10
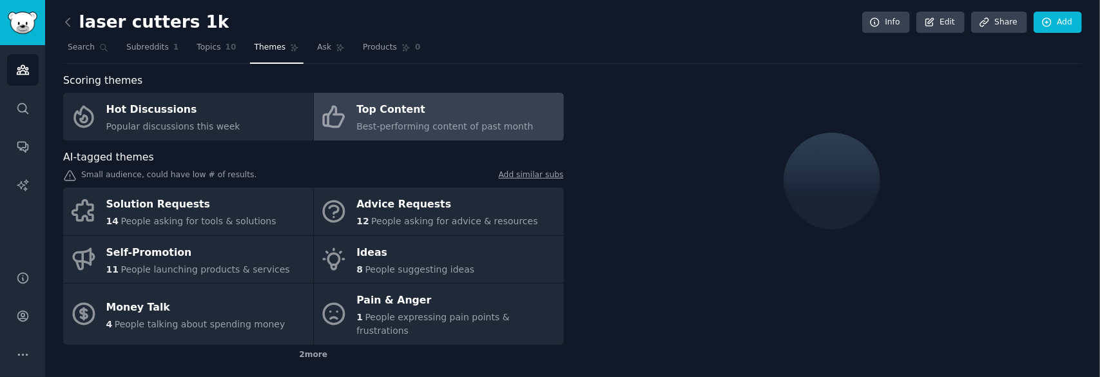
click at [299, 345] on div "2 more" at bounding box center [313, 355] width 501 height 21
